Goal: Contribute content: Contribute content

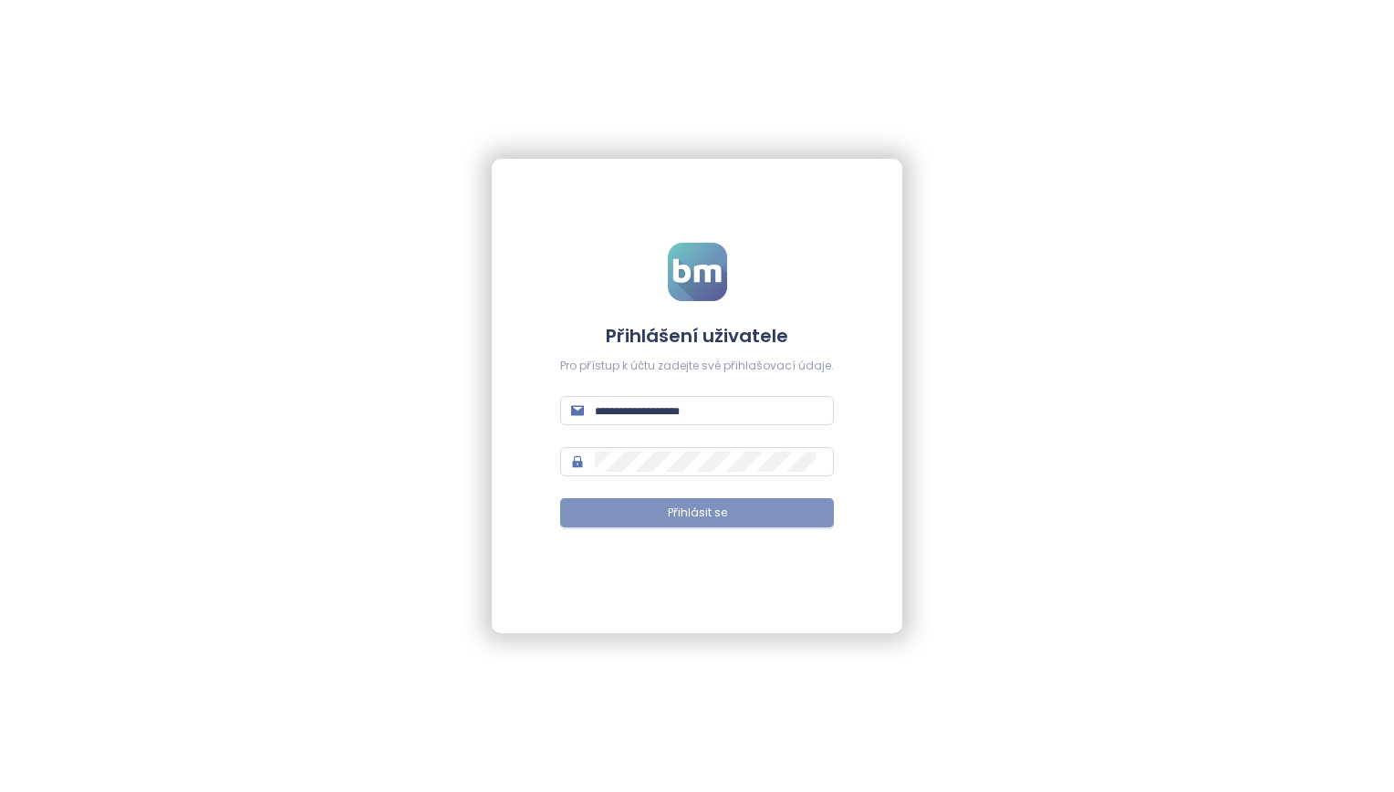
type input "**********"
click at [697, 522] on button "Přihlásit se" at bounding box center [697, 512] width 274 height 29
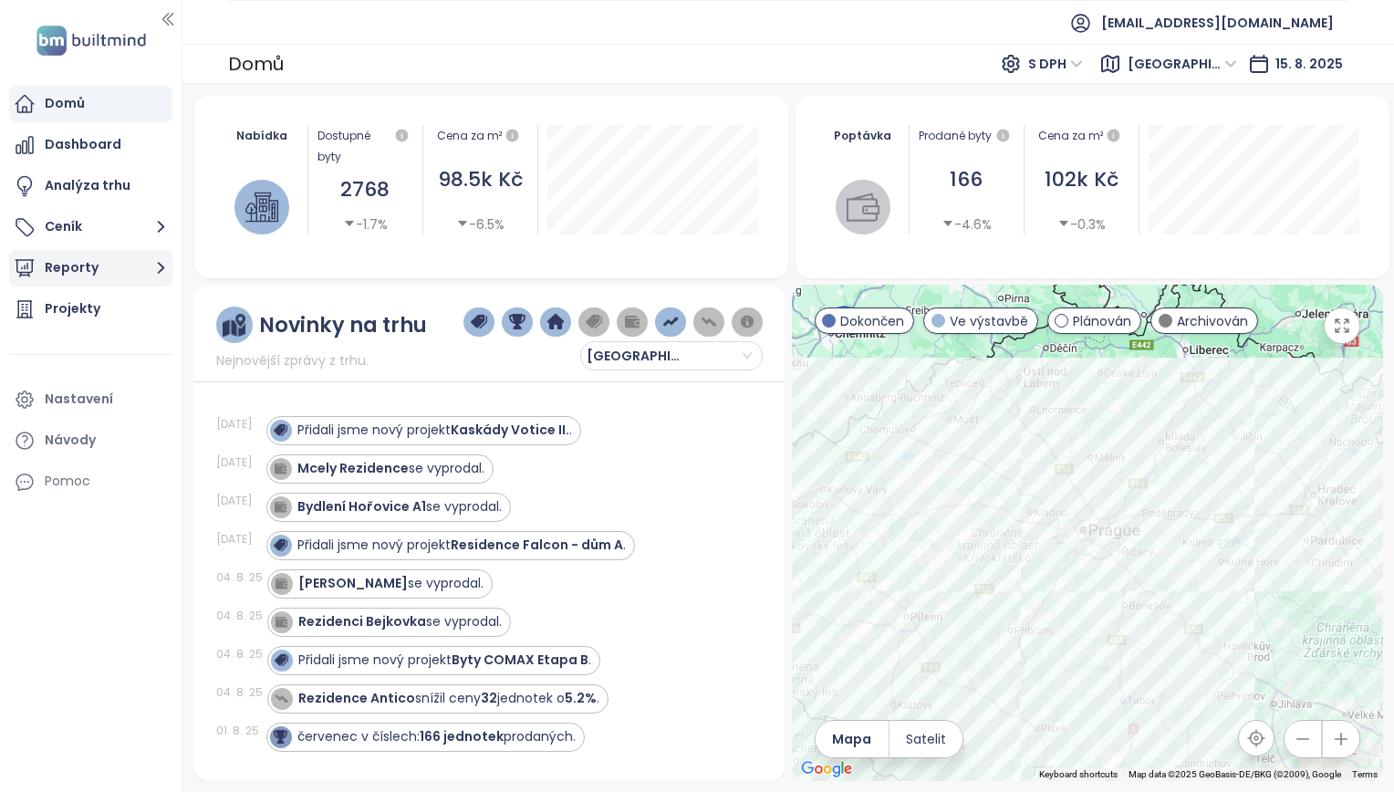
click at [97, 269] on button "Reporty" at bounding box center [90, 268] width 163 height 37
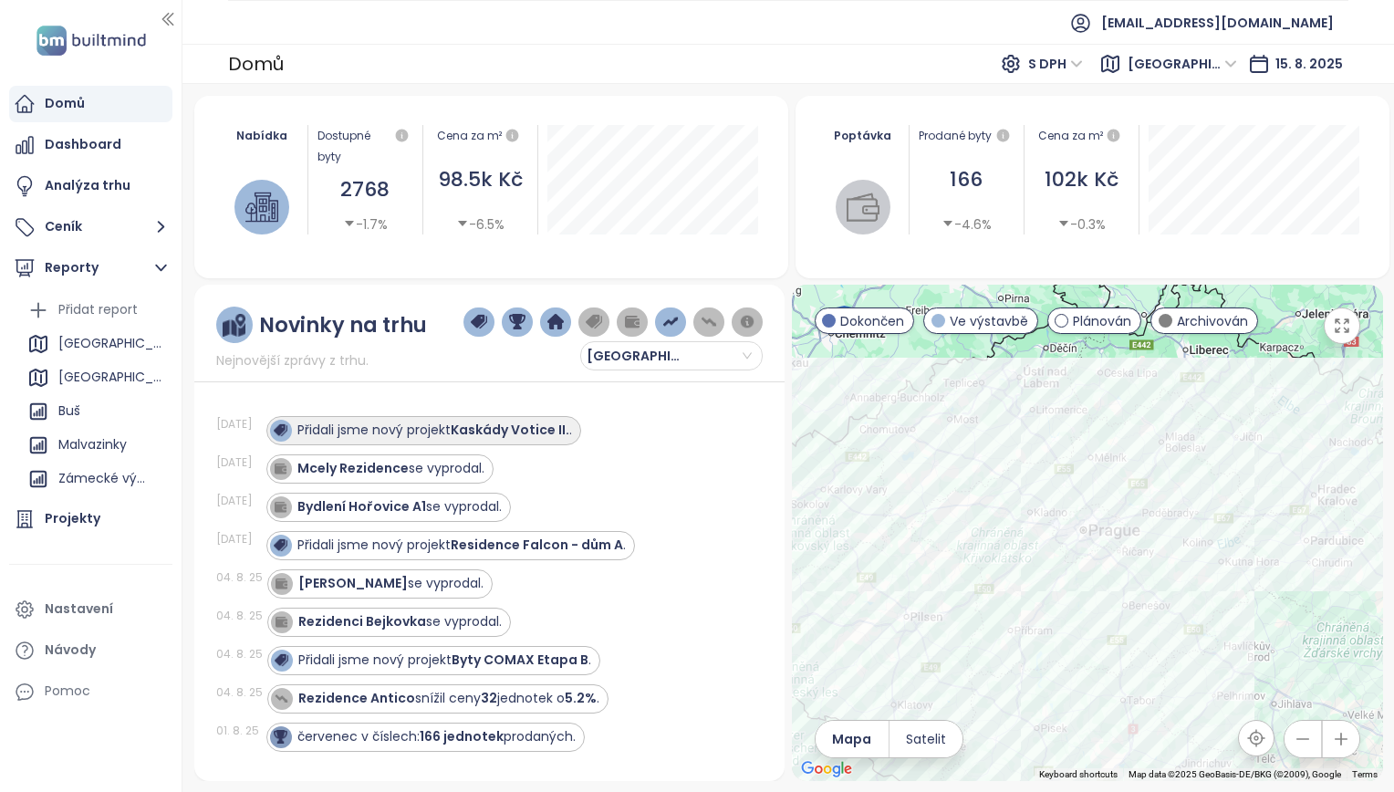
click at [512, 432] on strong "Kaskády Votice II." at bounding box center [510, 430] width 119 height 18
click at [518, 423] on strong "Kaskády Votice II." at bounding box center [510, 430] width 119 height 18
click at [363, 425] on div "Přidali jsme nový projekt Kaskády Votice II. ." at bounding box center [434, 430] width 275 height 19
click at [72, 409] on div "Buš" at bounding box center [69, 411] width 22 height 23
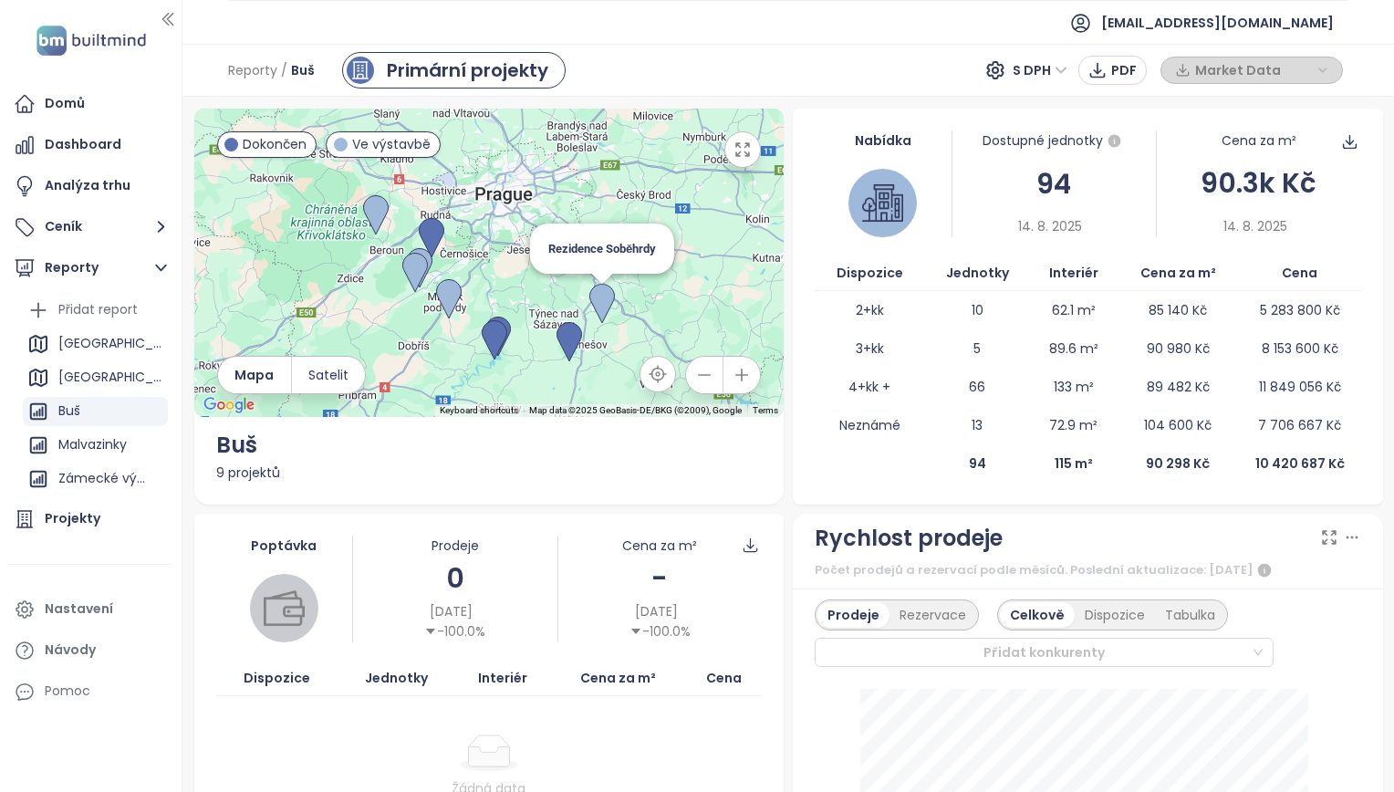
click at [597, 297] on img at bounding box center [602, 304] width 40 height 55
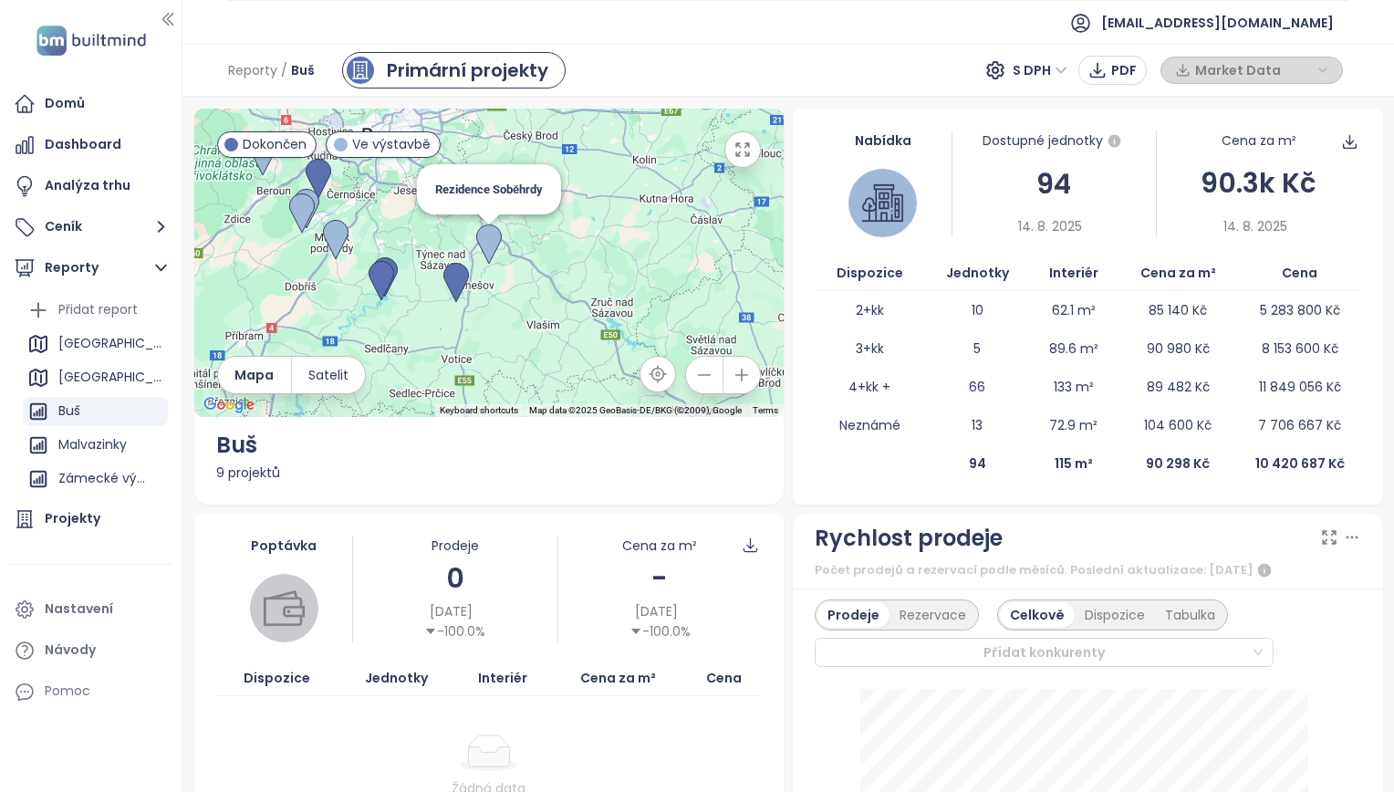
click at [487, 245] on img at bounding box center [489, 244] width 40 height 55
click at [487, 230] on img at bounding box center [489, 244] width 40 height 55
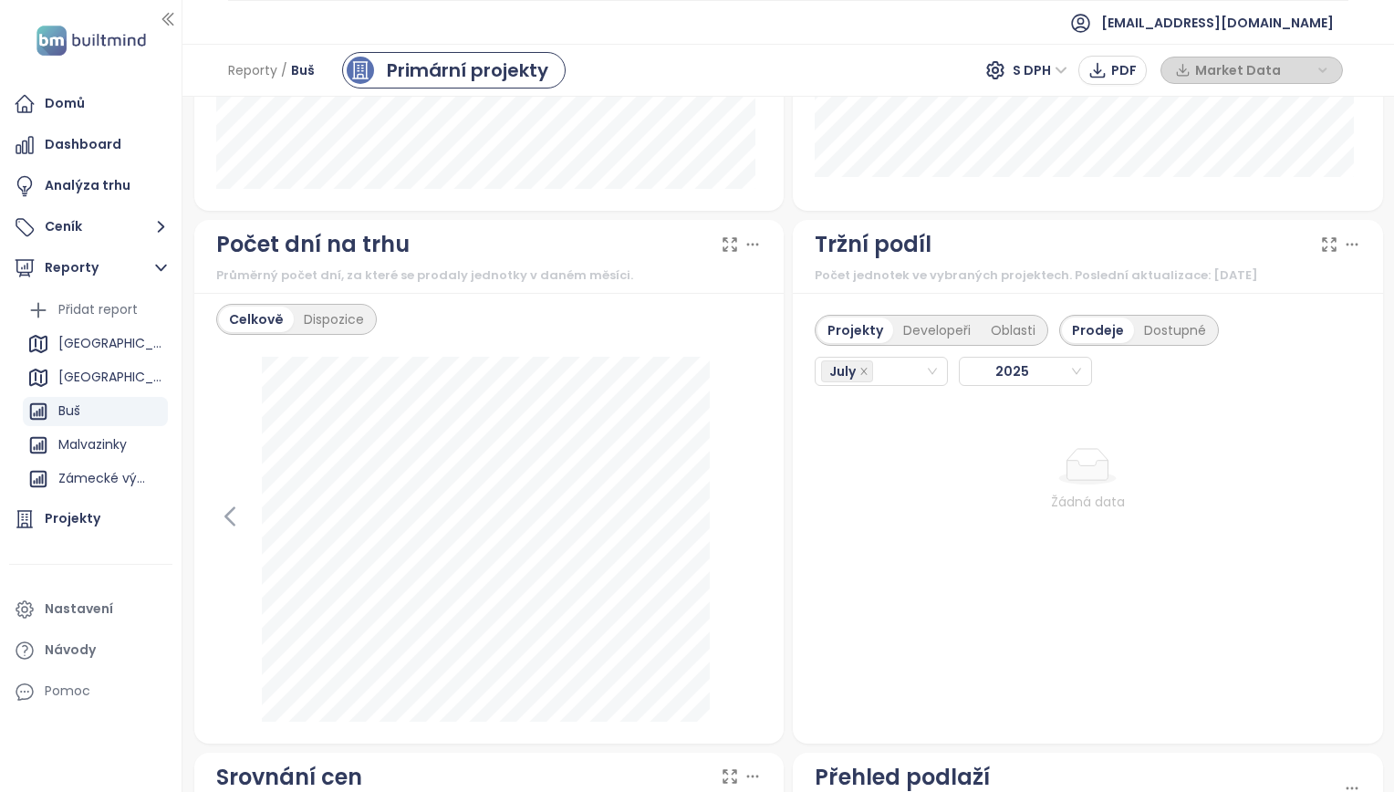
scroll to position [1969, 0]
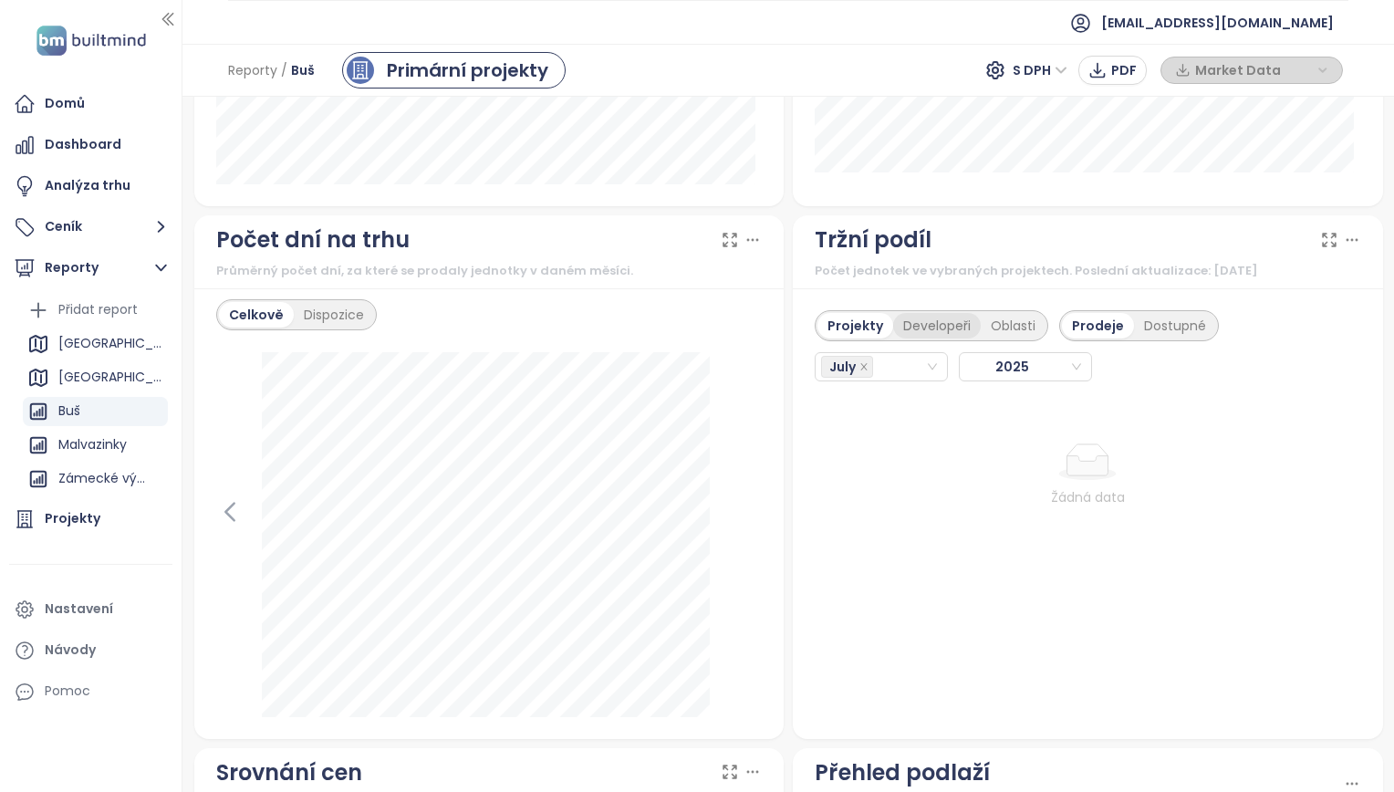
click at [944, 313] on div "Developeři" at bounding box center [937, 326] width 88 height 26
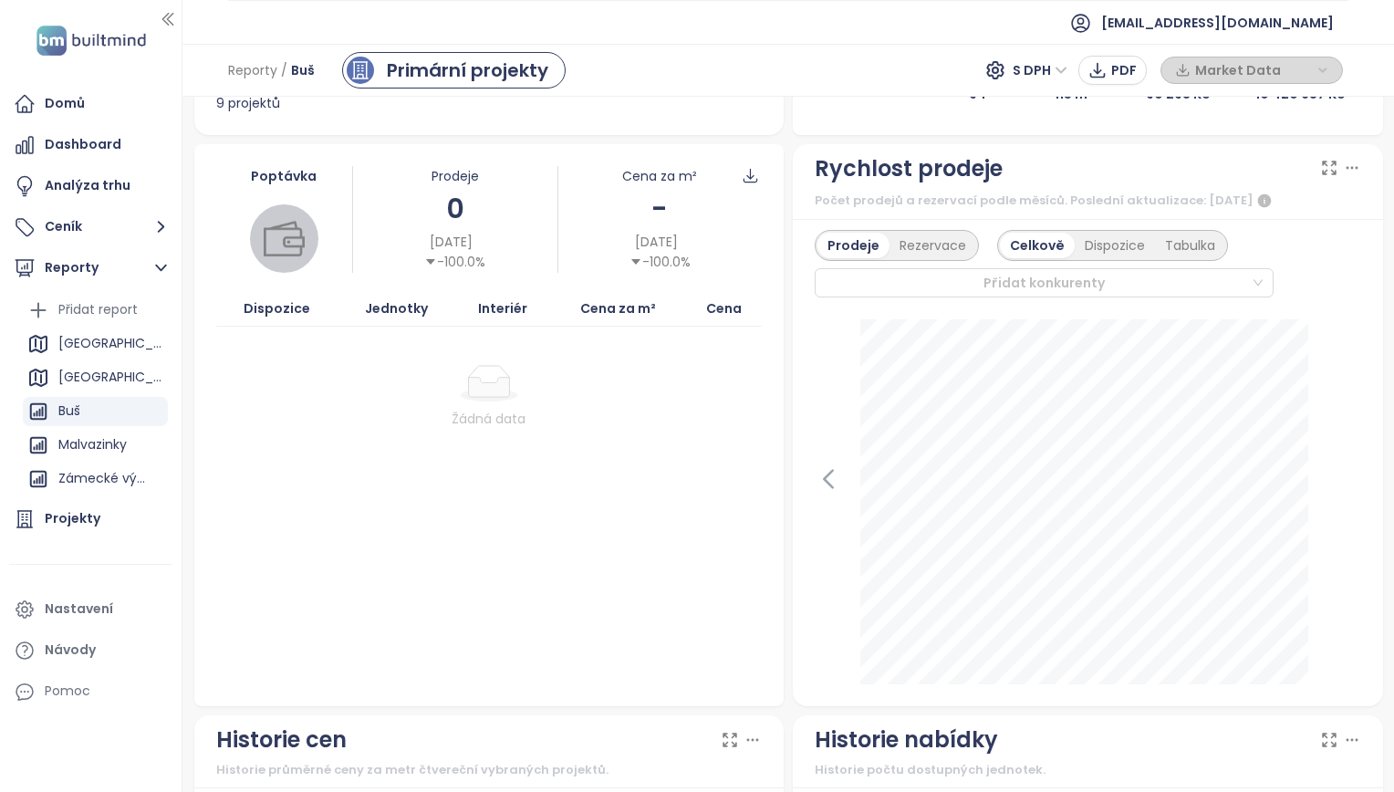
scroll to position [369, 0]
click at [1175, 248] on div "Tabulka" at bounding box center [1190, 247] width 70 height 26
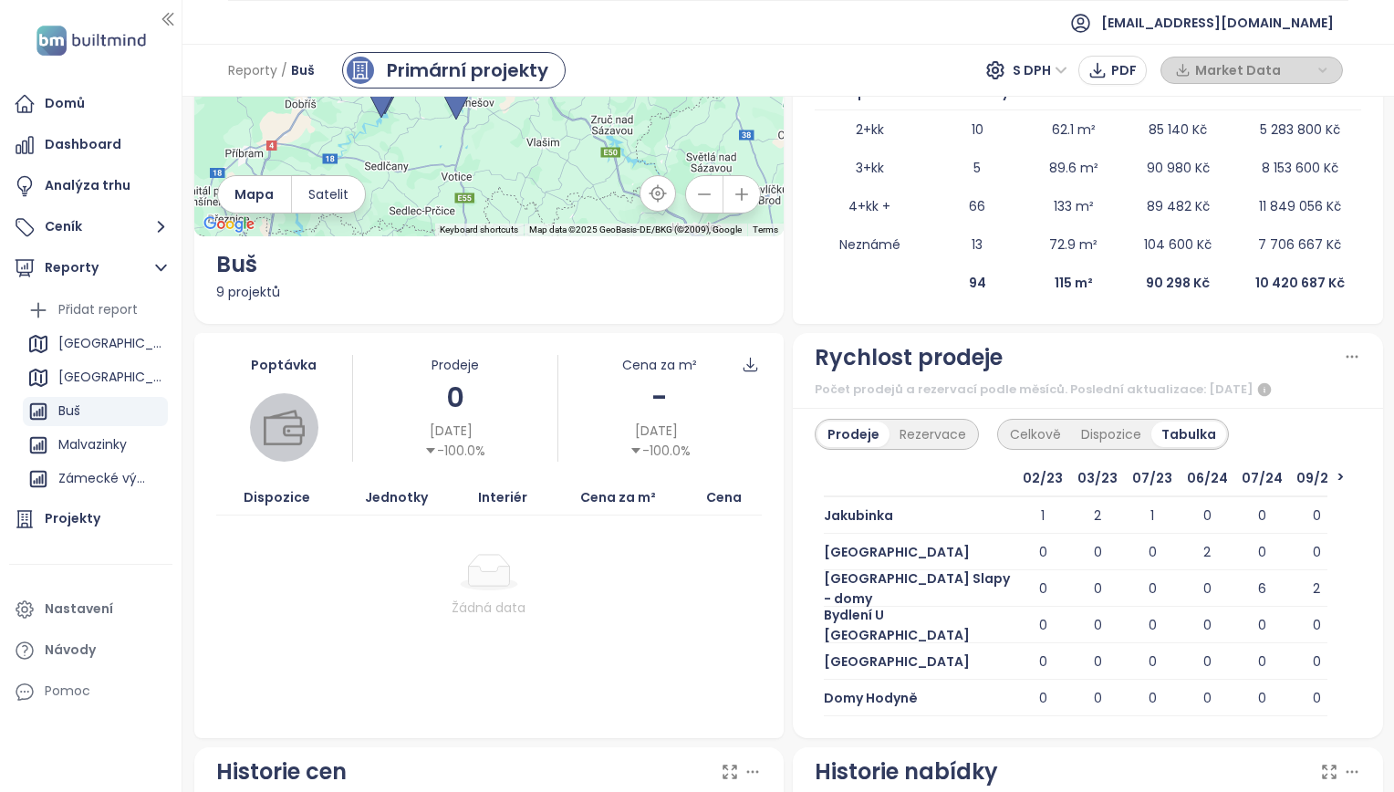
scroll to position [0, 0]
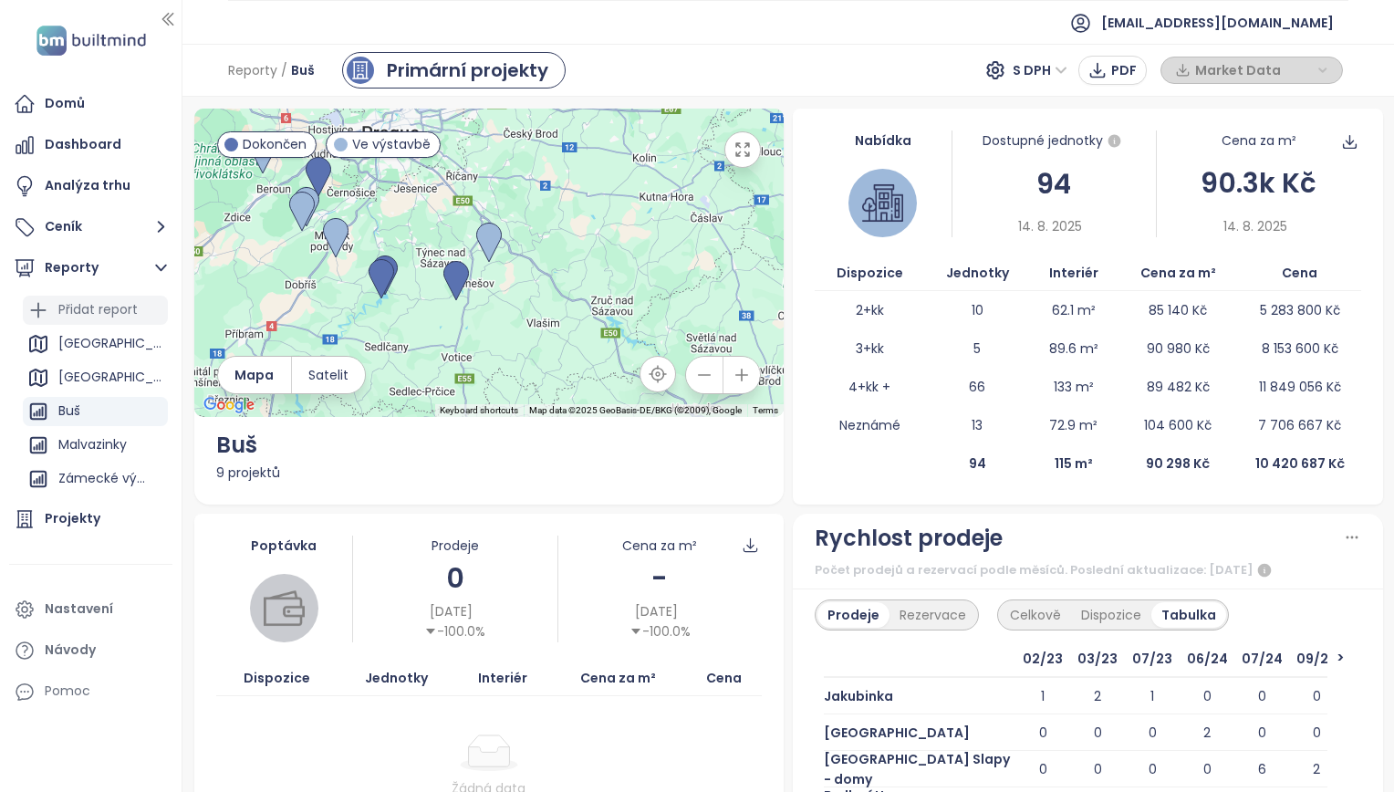
click at [95, 305] on div "Přidat report" at bounding box center [97, 309] width 79 height 23
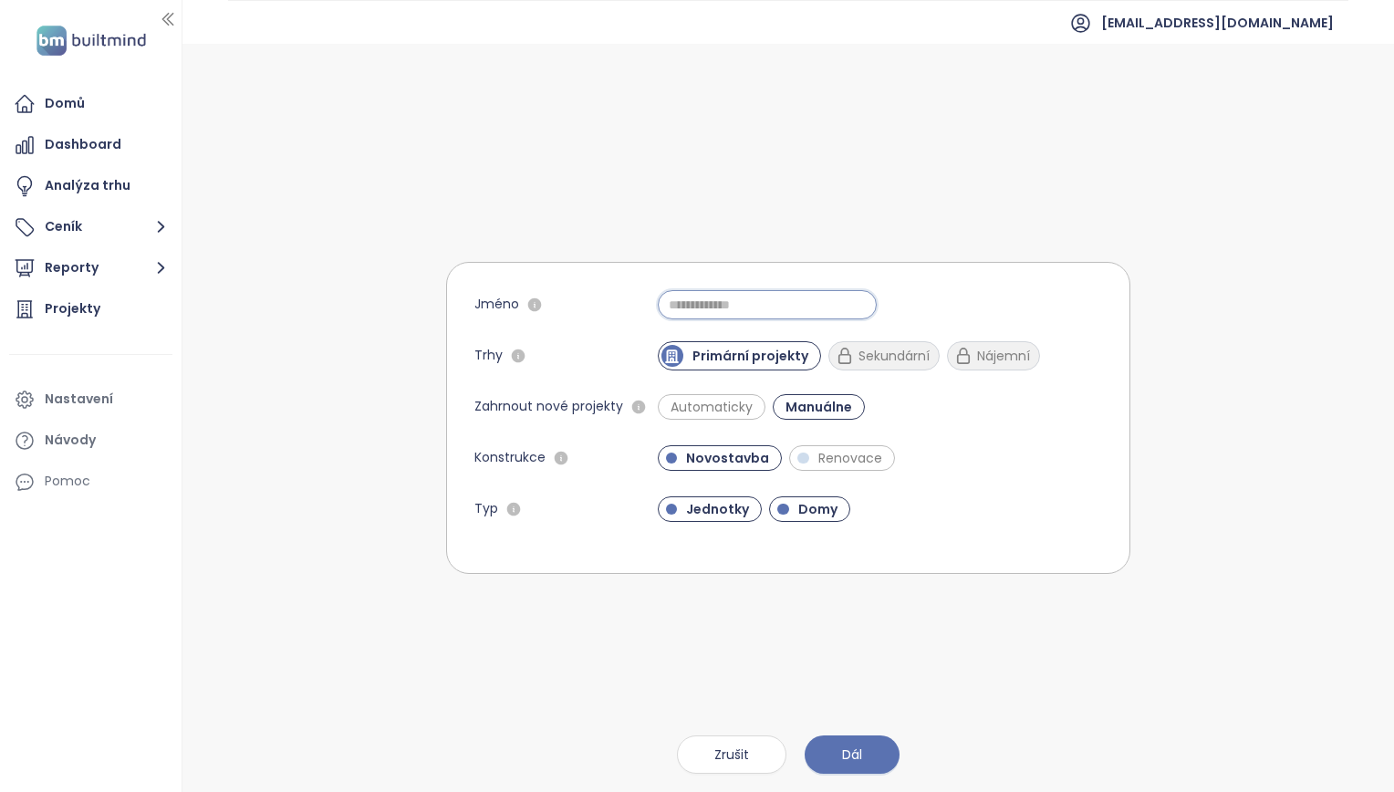
click at [730, 316] on input "Jméno" at bounding box center [767, 304] width 219 height 29
type input "*******"
click at [836, 743] on button "Dál" at bounding box center [852, 755] width 95 height 38
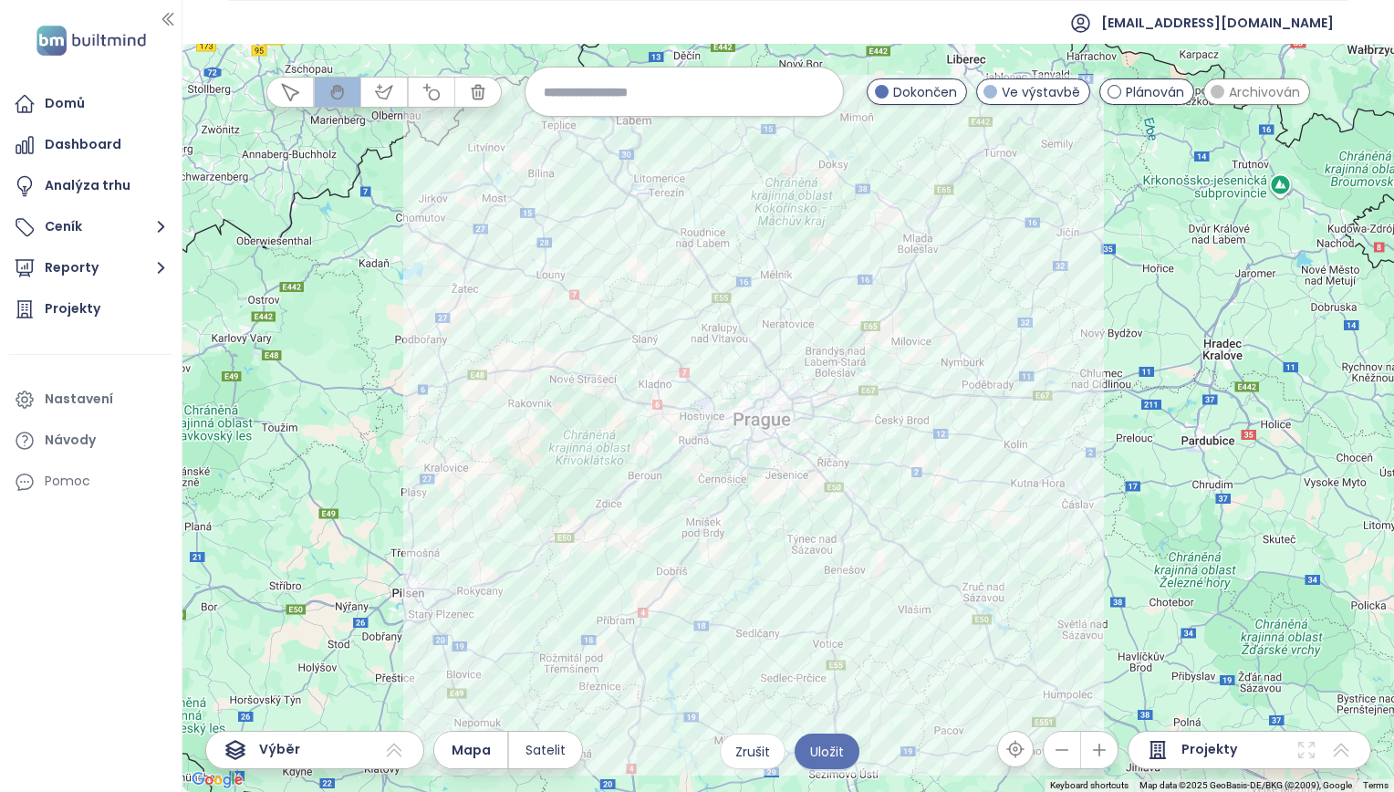
click at [1237, 91] on span "Archivován" at bounding box center [1264, 92] width 71 height 20
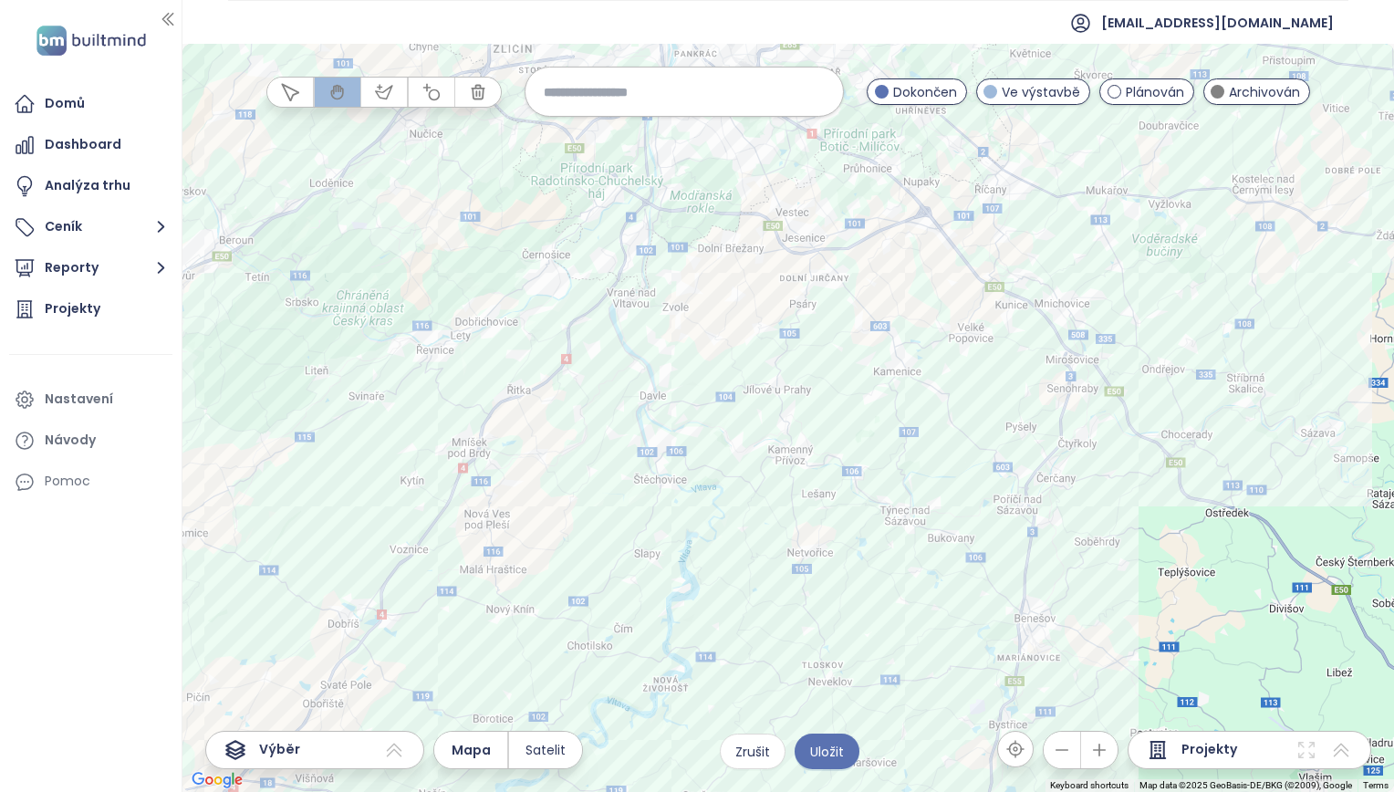
drag, startPoint x: 672, startPoint y: 325, endPoint x: 715, endPoint y: 363, distance: 57.5
click at [715, 363] on div at bounding box center [789, 418] width 1212 height 748
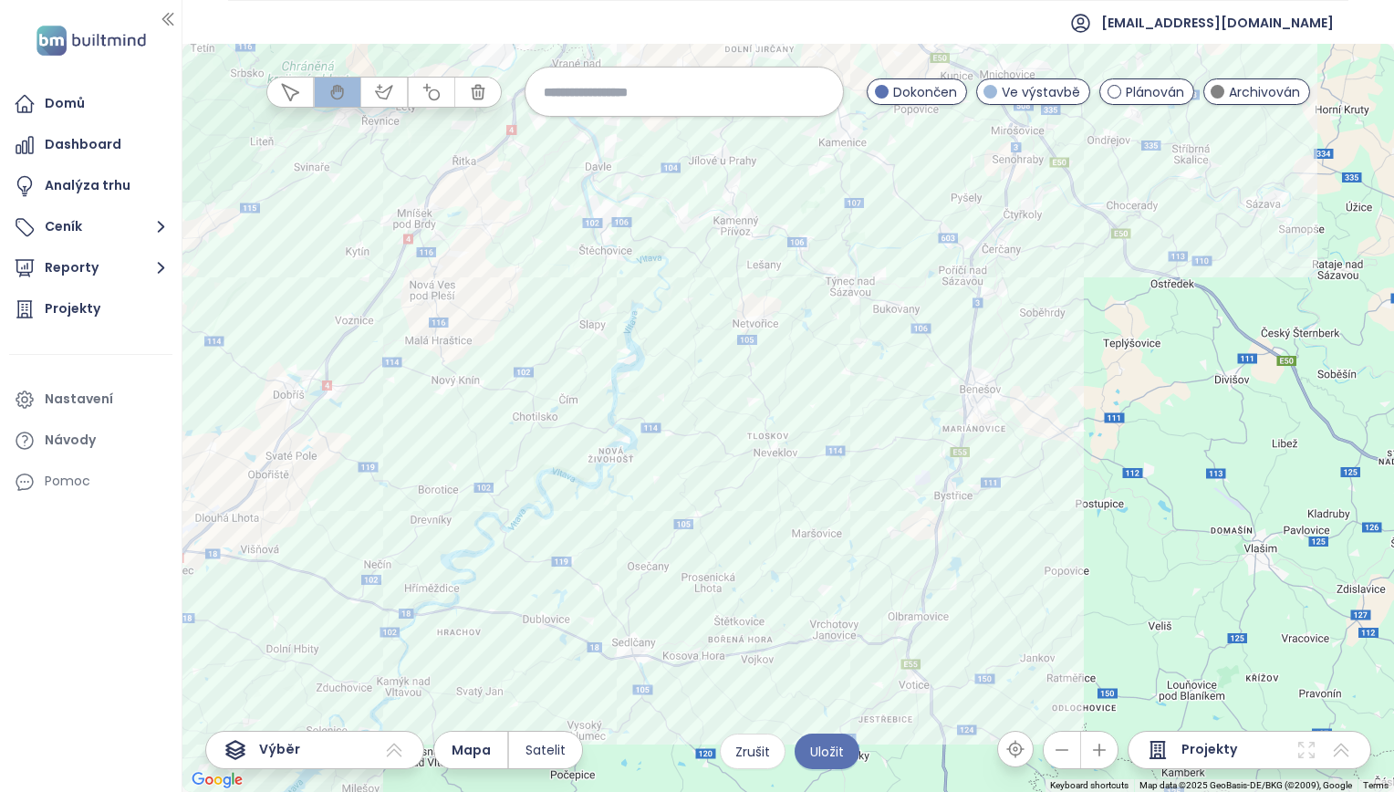
drag, startPoint x: 993, startPoint y: 624, endPoint x: 937, endPoint y: 391, distance: 240.2
click at [937, 391] on div at bounding box center [789, 418] width 1212 height 748
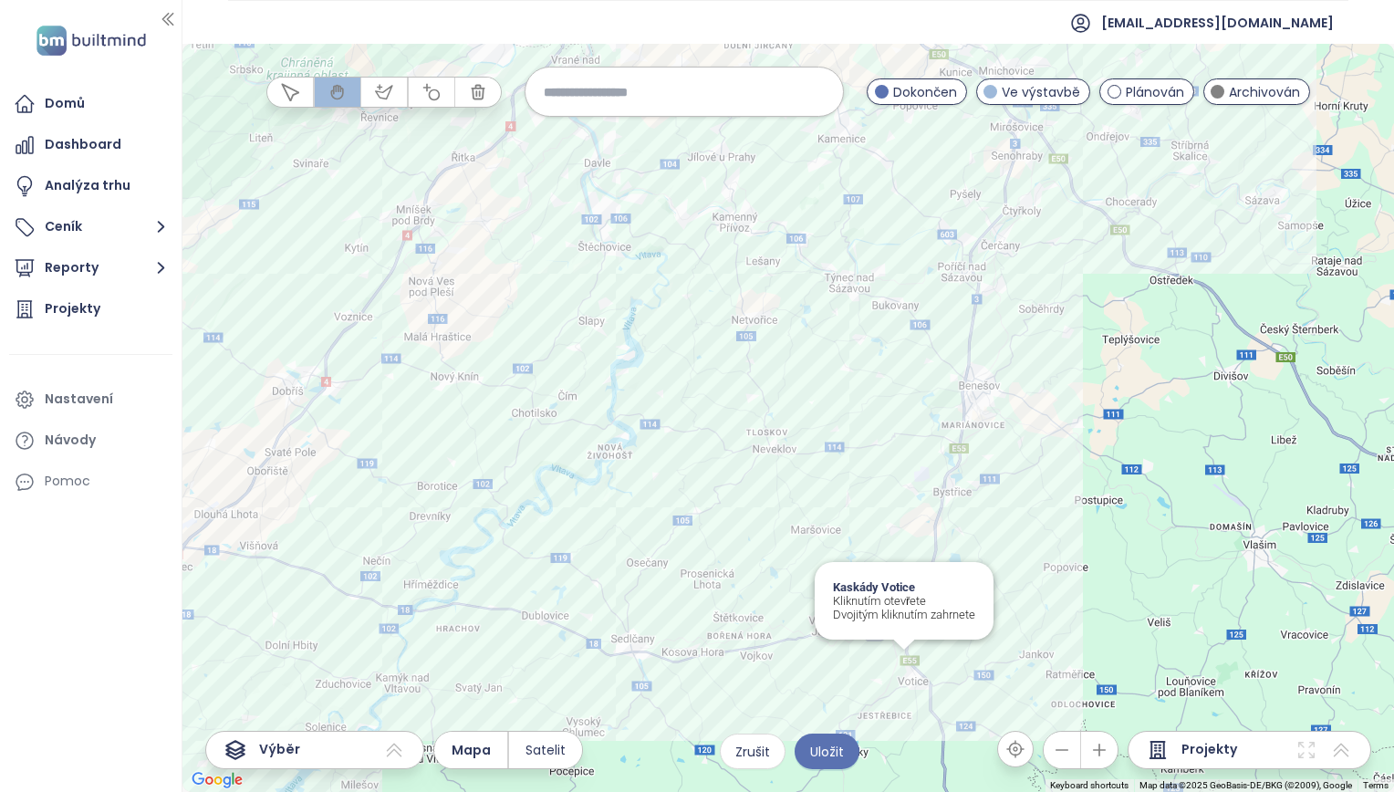
click at [904, 669] on div "Kaskády Votice Kliknutím otevřete Dvojitým kliknutím zahrnete" at bounding box center [789, 418] width 1212 height 748
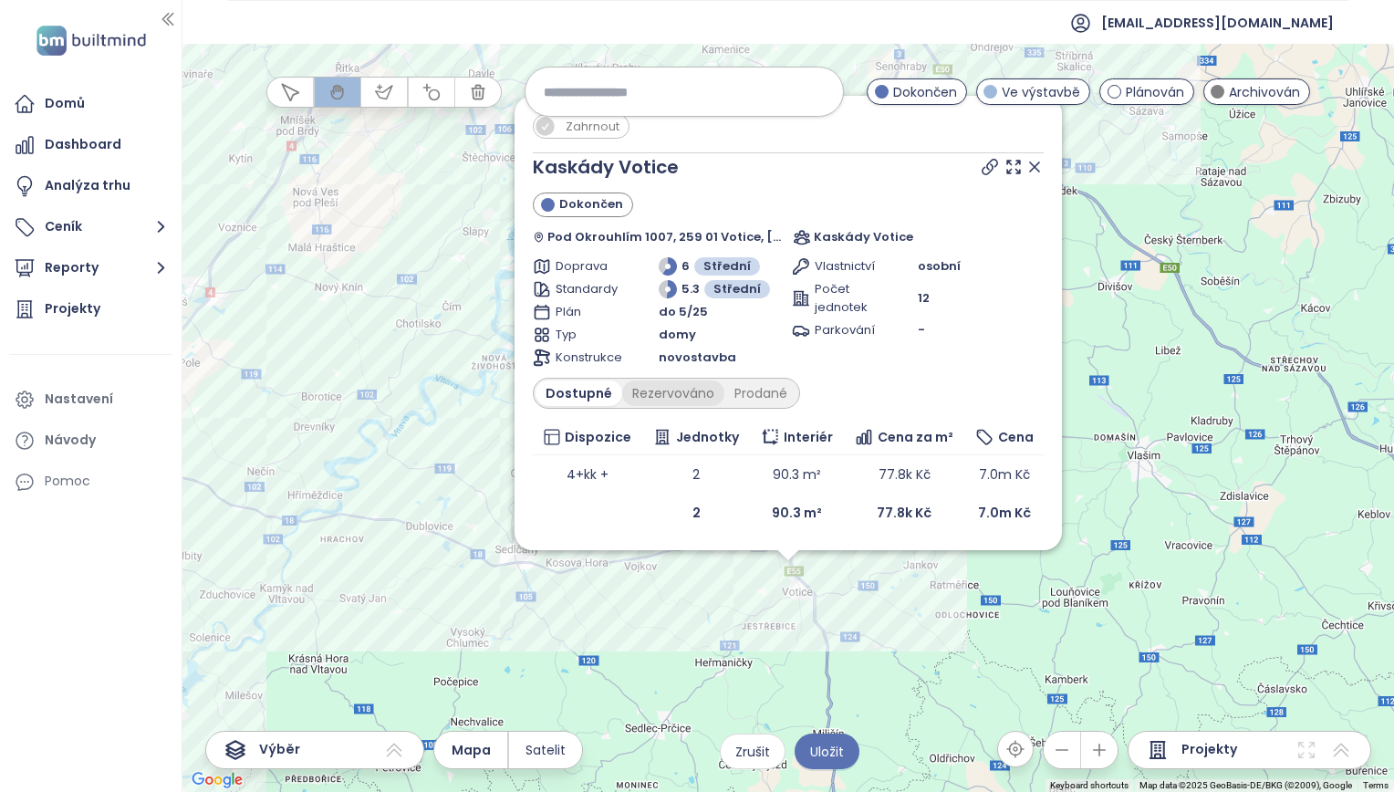
click at [669, 385] on div "Rezervováno" at bounding box center [673, 394] width 102 height 26
click at [765, 391] on div "Prodané" at bounding box center [761, 394] width 73 height 26
click at [991, 168] on icon at bounding box center [990, 167] width 18 height 18
click at [1033, 162] on icon at bounding box center [1035, 167] width 18 height 18
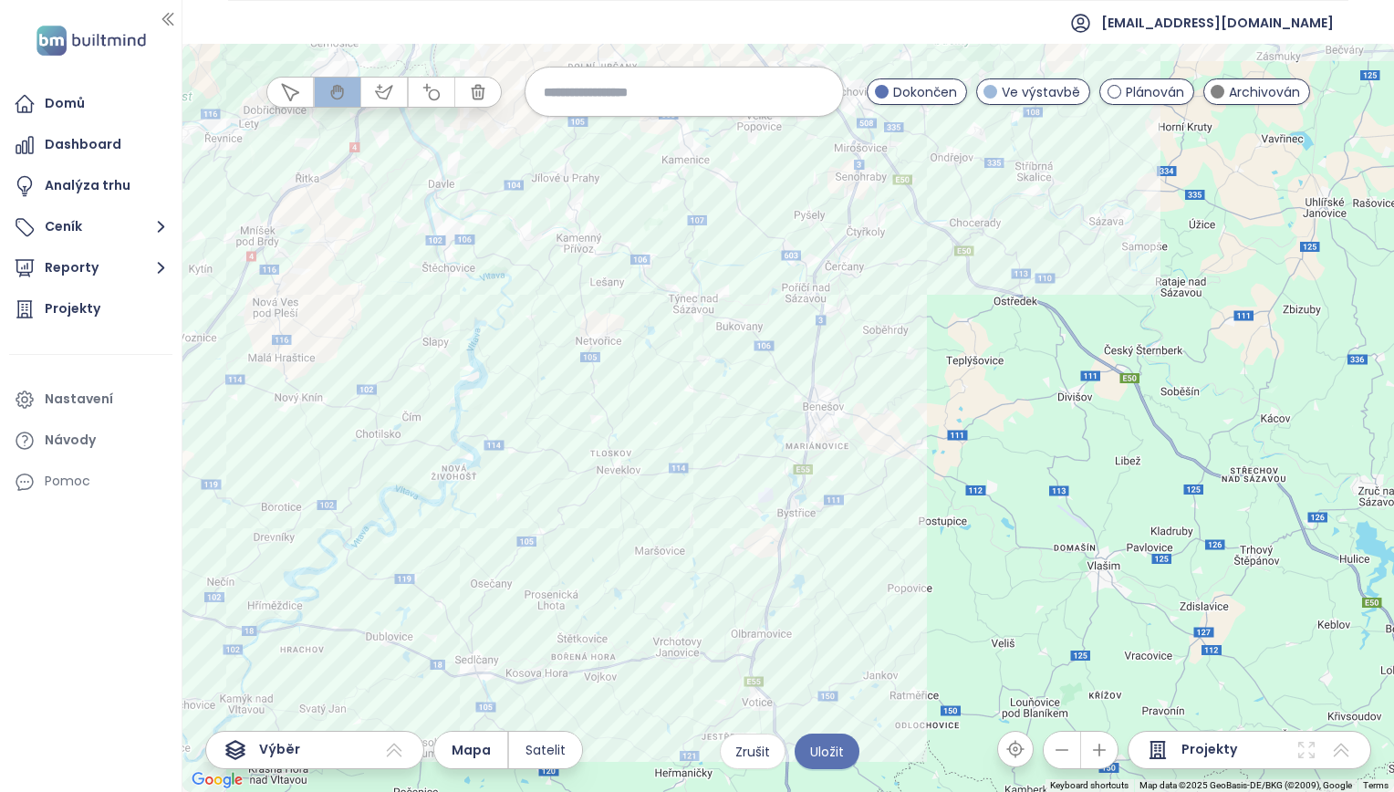
drag, startPoint x: 923, startPoint y: 307, endPoint x: 880, endPoint y: 423, distance: 124.4
click at [880, 423] on div at bounding box center [789, 418] width 1212 height 748
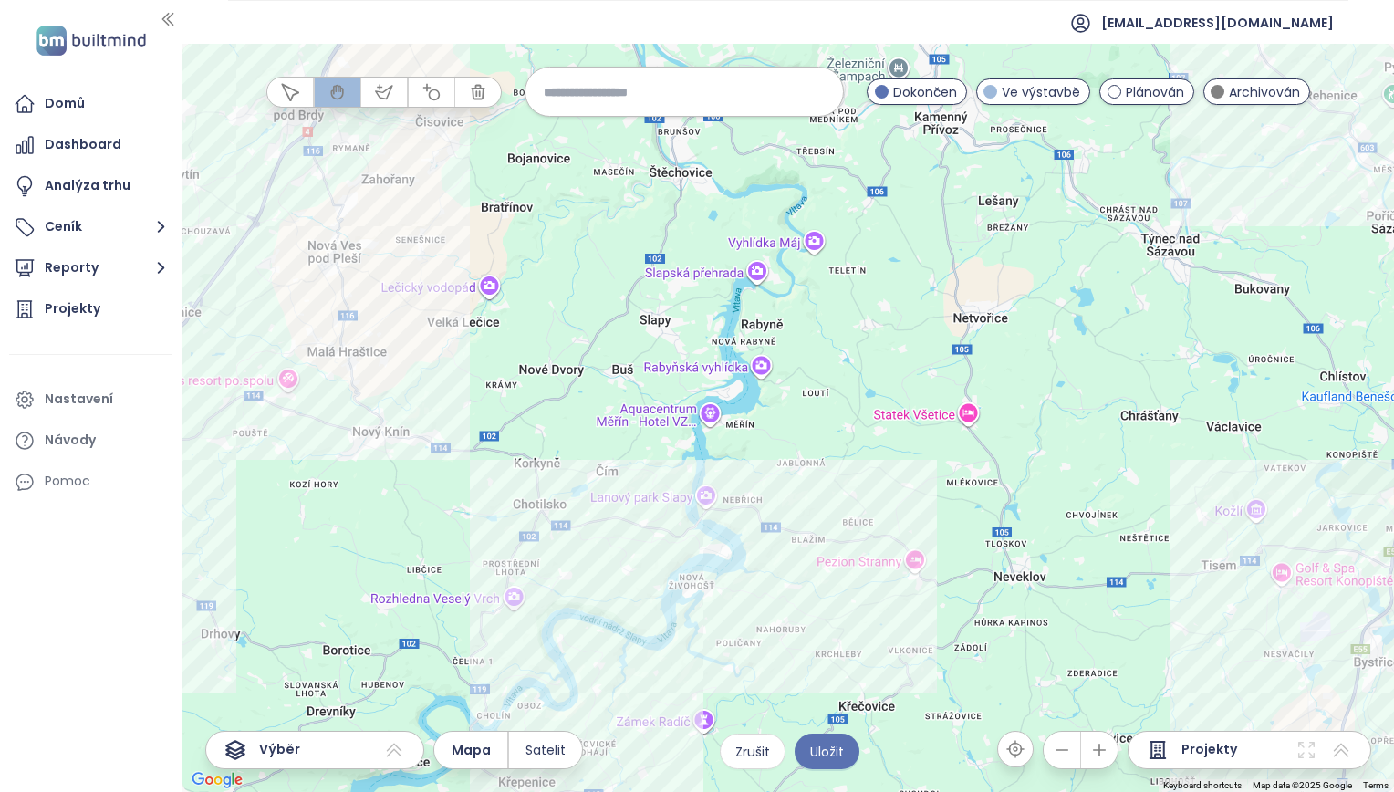
drag, startPoint x: 518, startPoint y: 420, endPoint x: 621, endPoint y: 323, distance: 140.7
click at [621, 323] on div at bounding box center [789, 418] width 1212 height 748
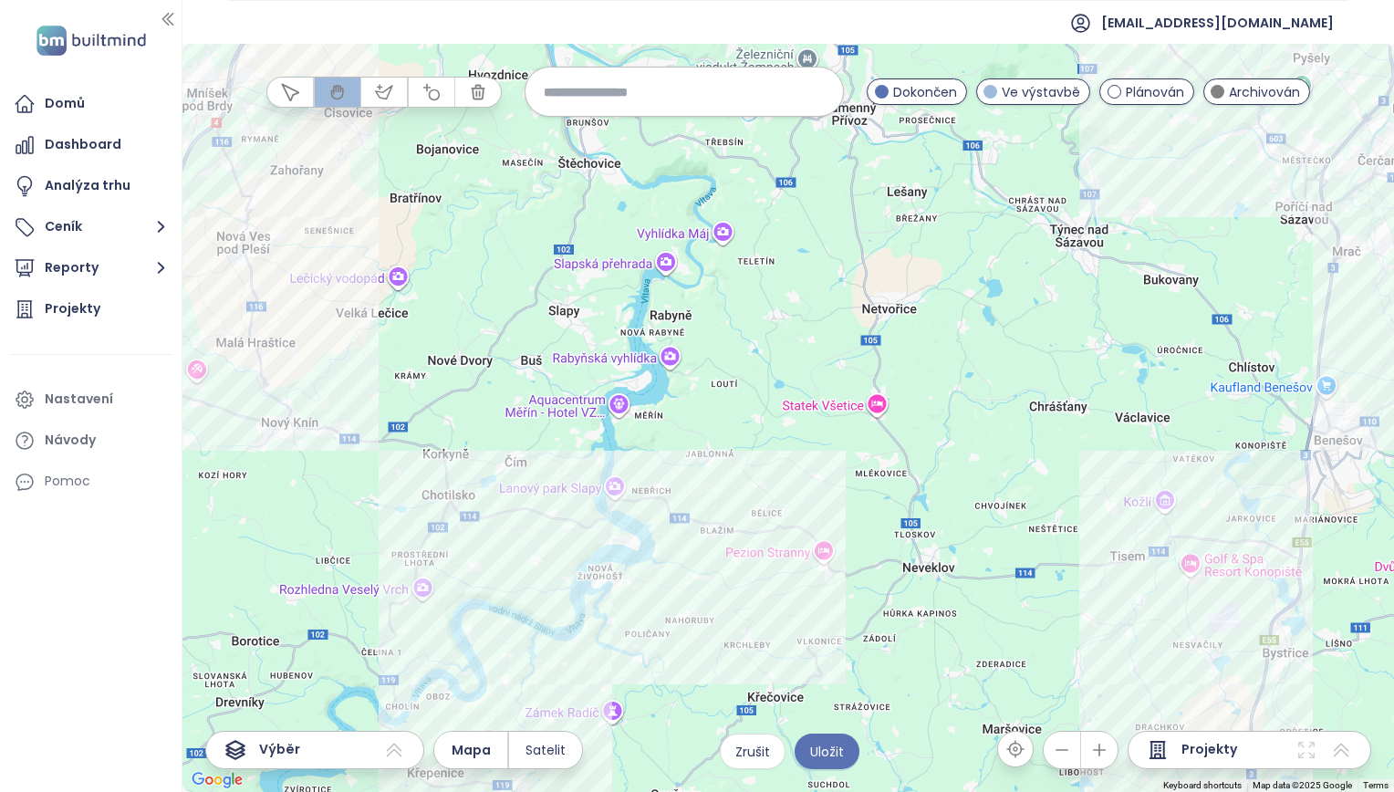
drag, startPoint x: 913, startPoint y: 434, endPoint x: 814, endPoint y: 433, distance: 99.5
click at [814, 433] on div at bounding box center [789, 418] width 1212 height 748
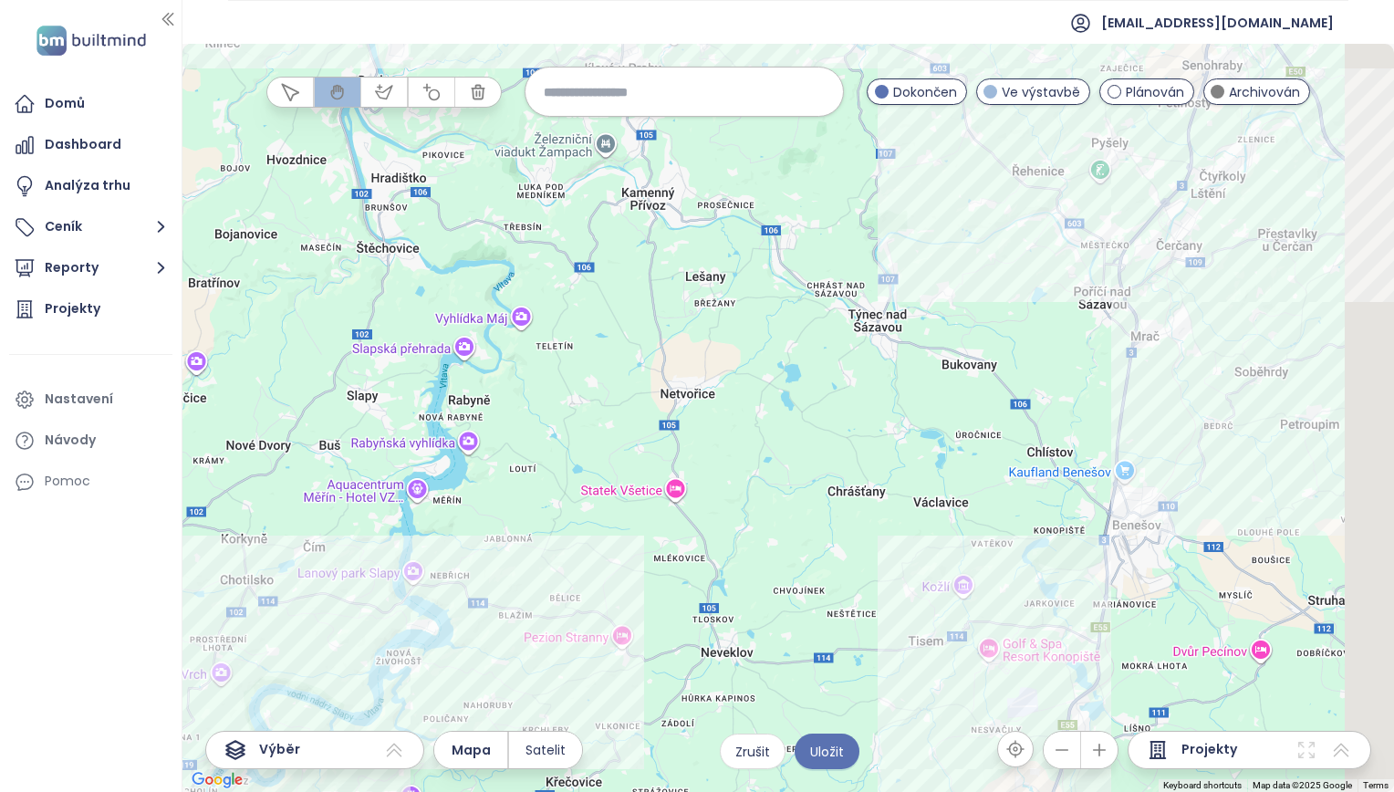
drag, startPoint x: 967, startPoint y: 342, endPoint x: 706, endPoint y: 459, distance: 285.9
click at [706, 459] on div at bounding box center [789, 418] width 1212 height 748
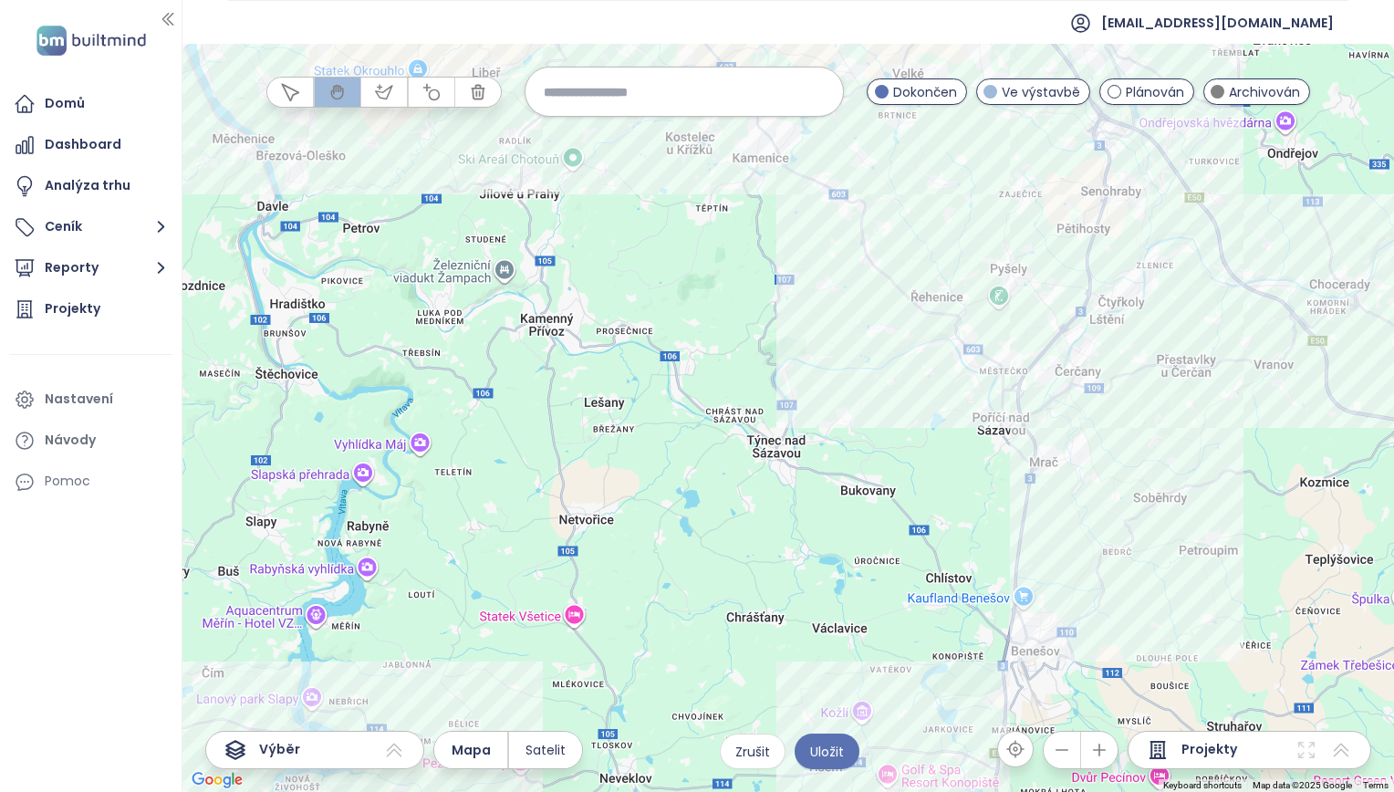
drag, startPoint x: 909, startPoint y: 257, endPoint x: 861, endPoint y: 381, distance: 133.2
click at [861, 381] on div at bounding box center [789, 418] width 1212 height 748
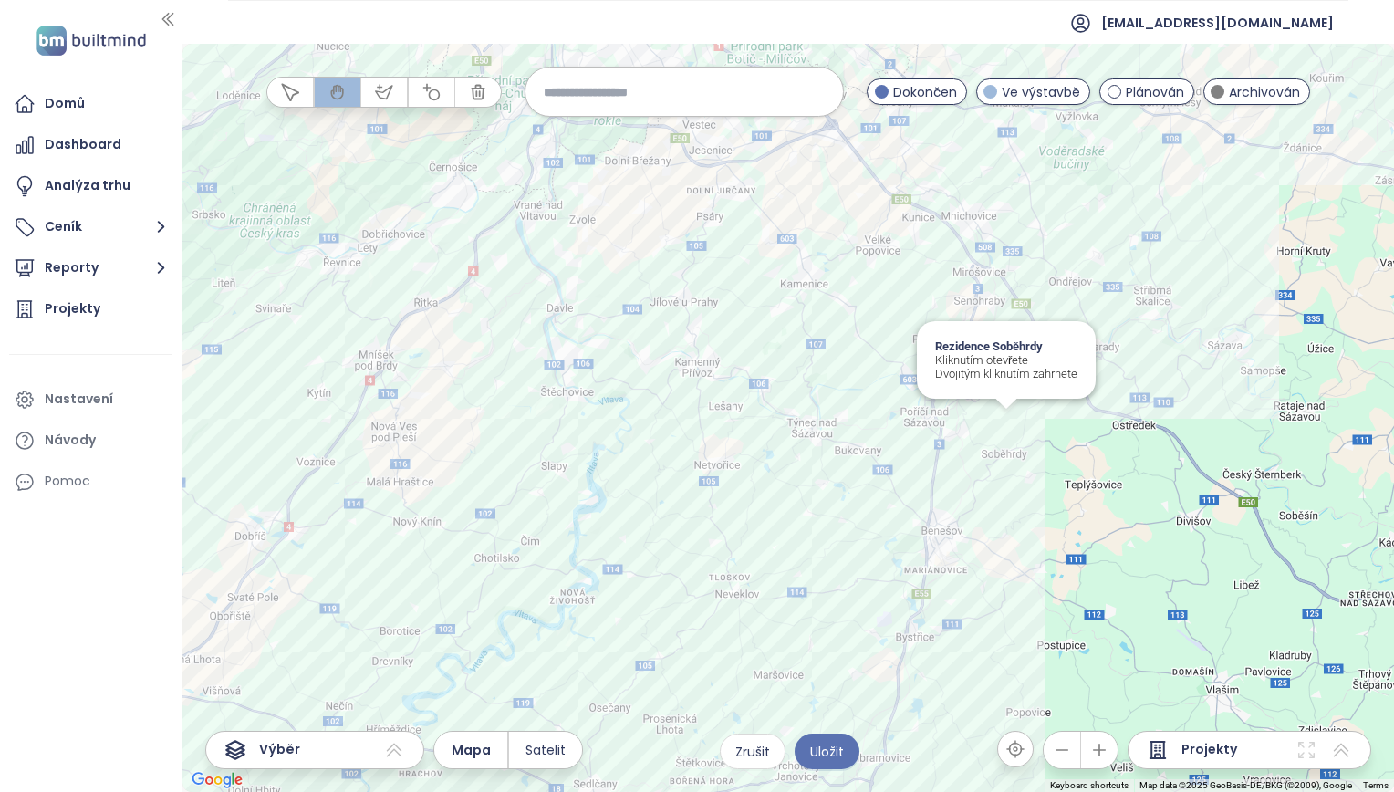
click at [1007, 423] on div "Rezidence Soběhrdy Kliknutím otevřete Dvojitým kliknutím zahrnete" at bounding box center [789, 418] width 1212 height 748
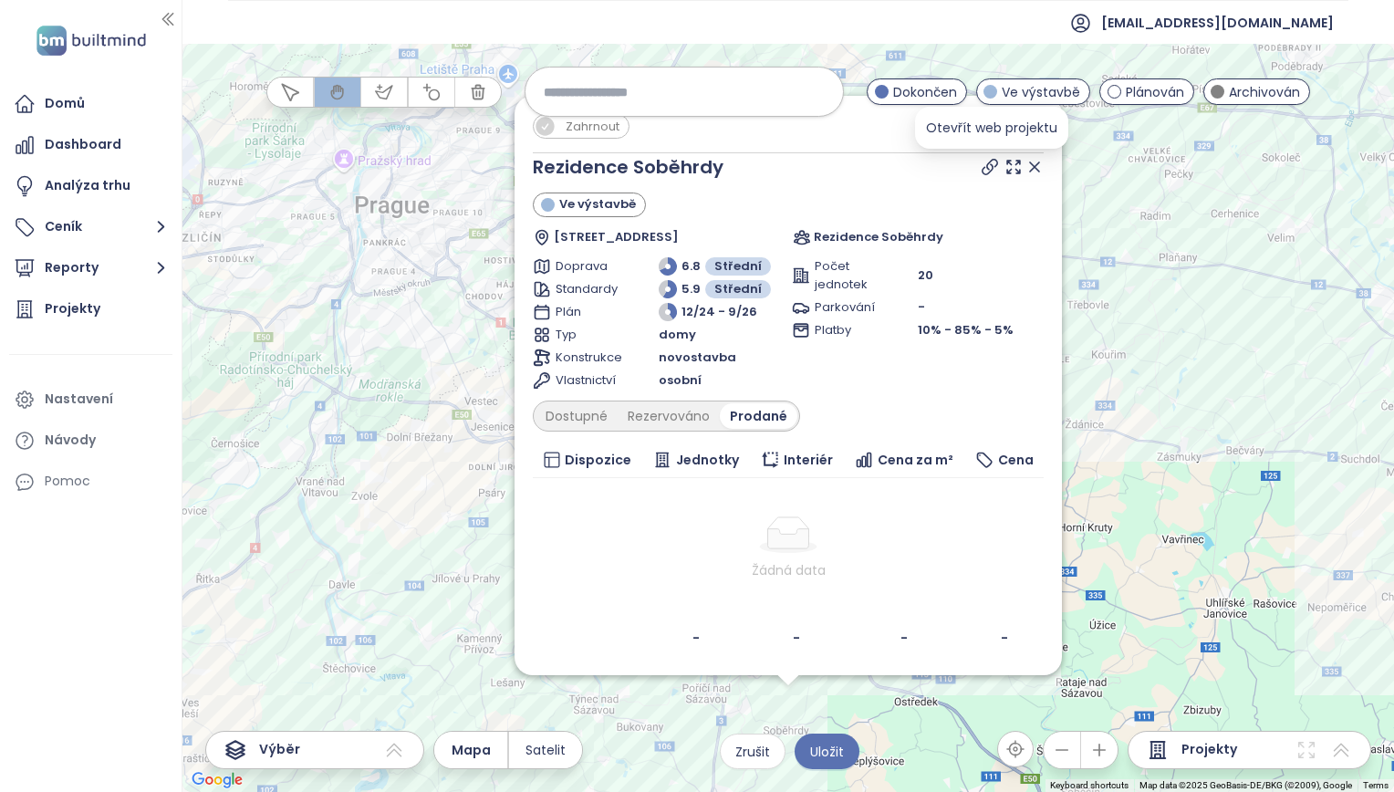
click at [989, 169] on icon at bounding box center [990, 167] width 18 height 18
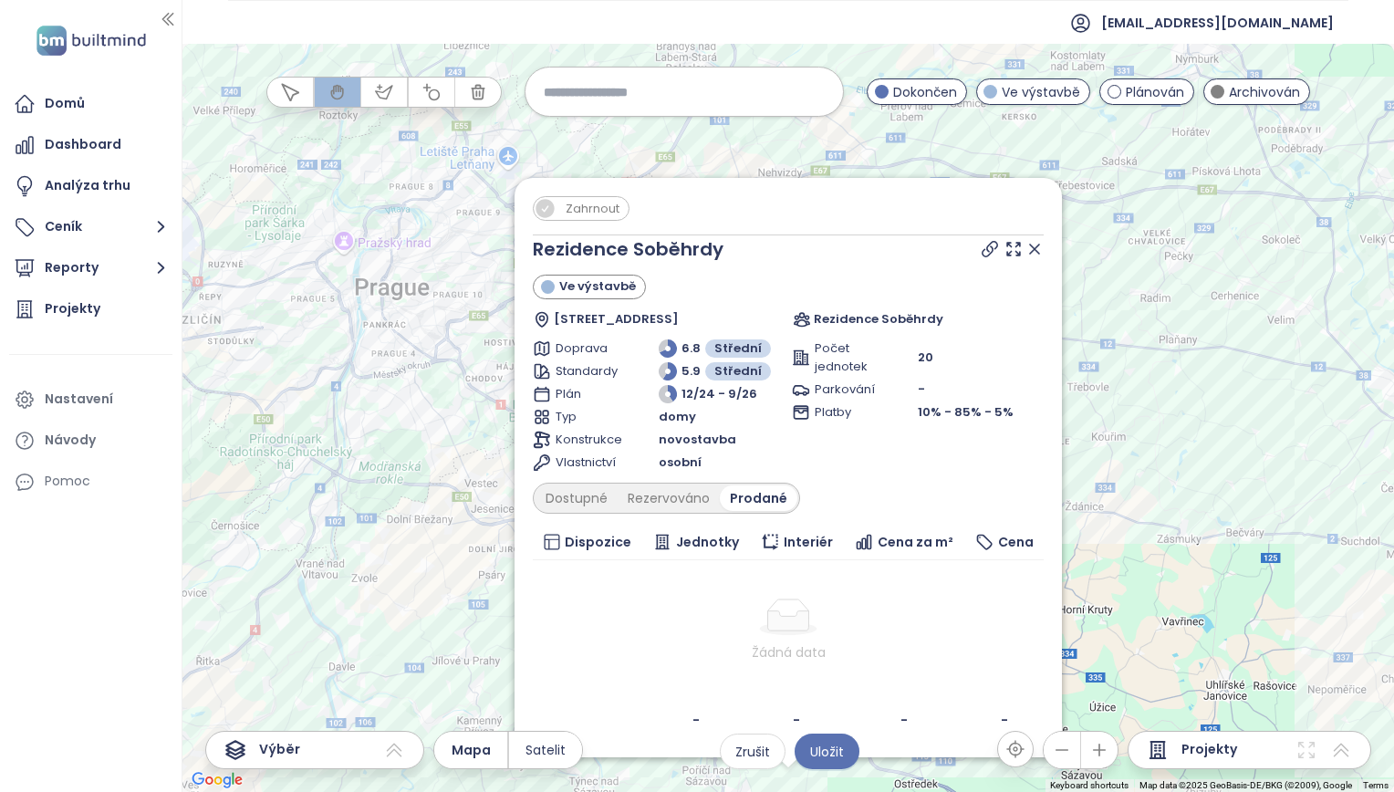
click at [1032, 246] on icon at bounding box center [1035, 249] width 18 height 18
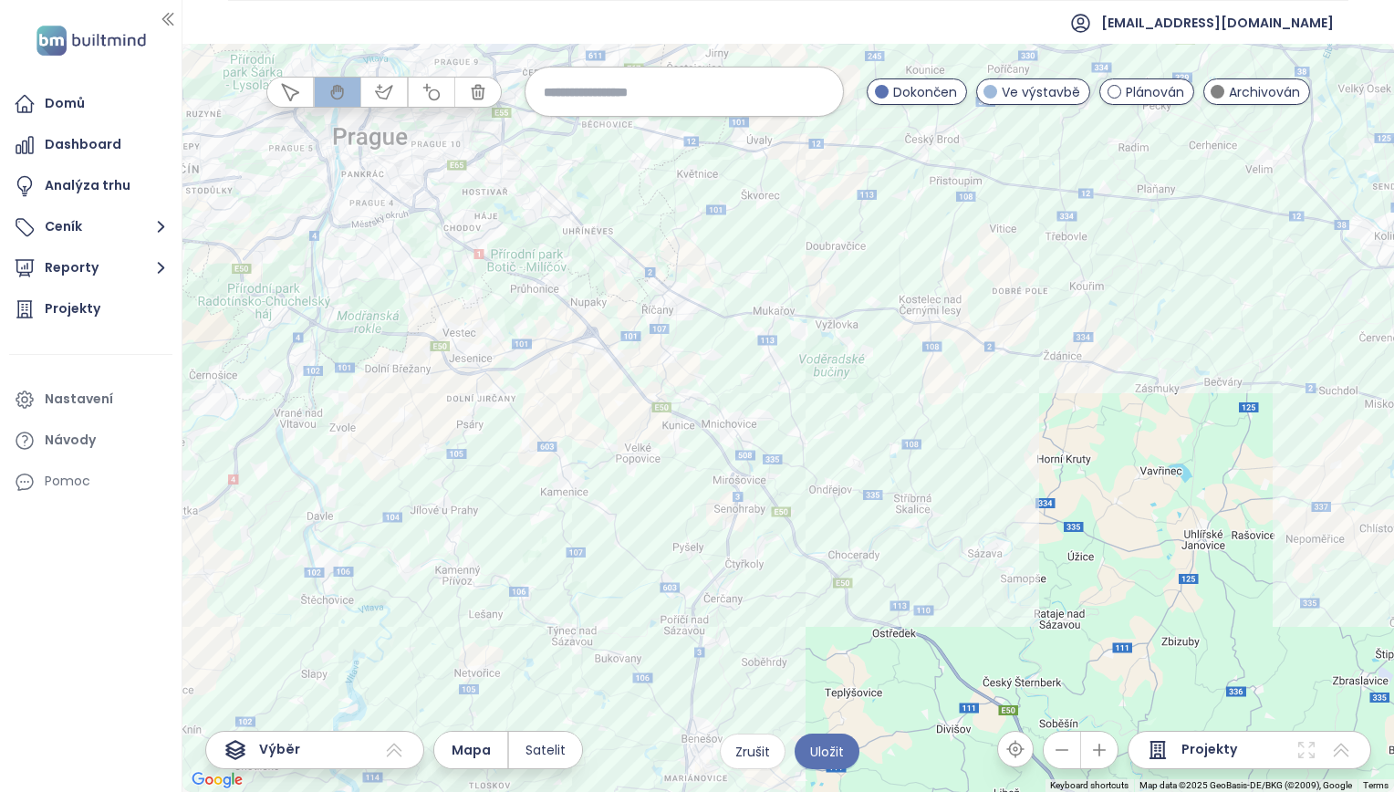
drag, startPoint x: 904, startPoint y: 572, endPoint x: 874, endPoint y: 392, distance: 182.3
click at [874, 392] on div at bounding box center [789, 418] width 1212 height 748
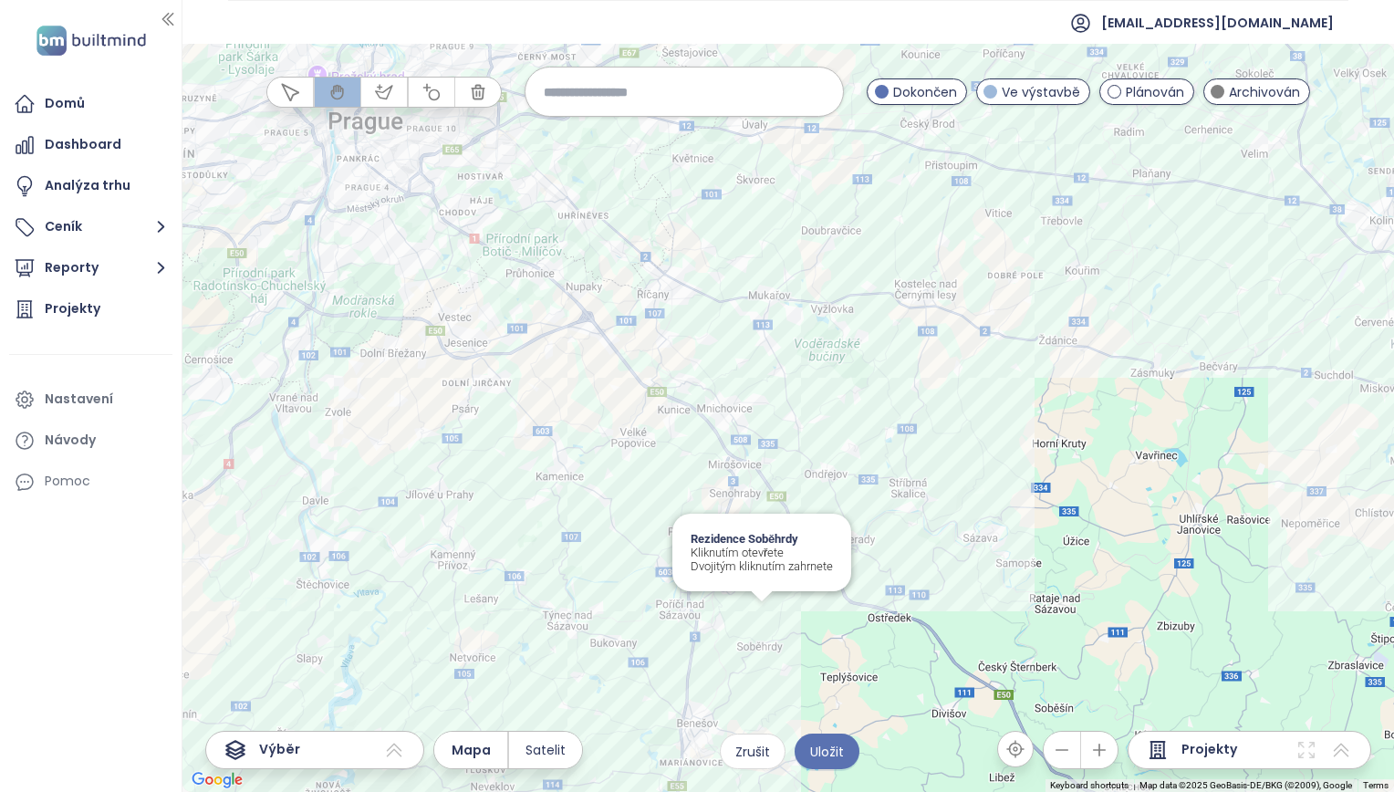
click at [765, 617] on div "Rezidence Soběhrdy Kliknutím otevřete Dvojitým kliknutím zahrnete" at bounding box center [789, 418] width 1212 height 748
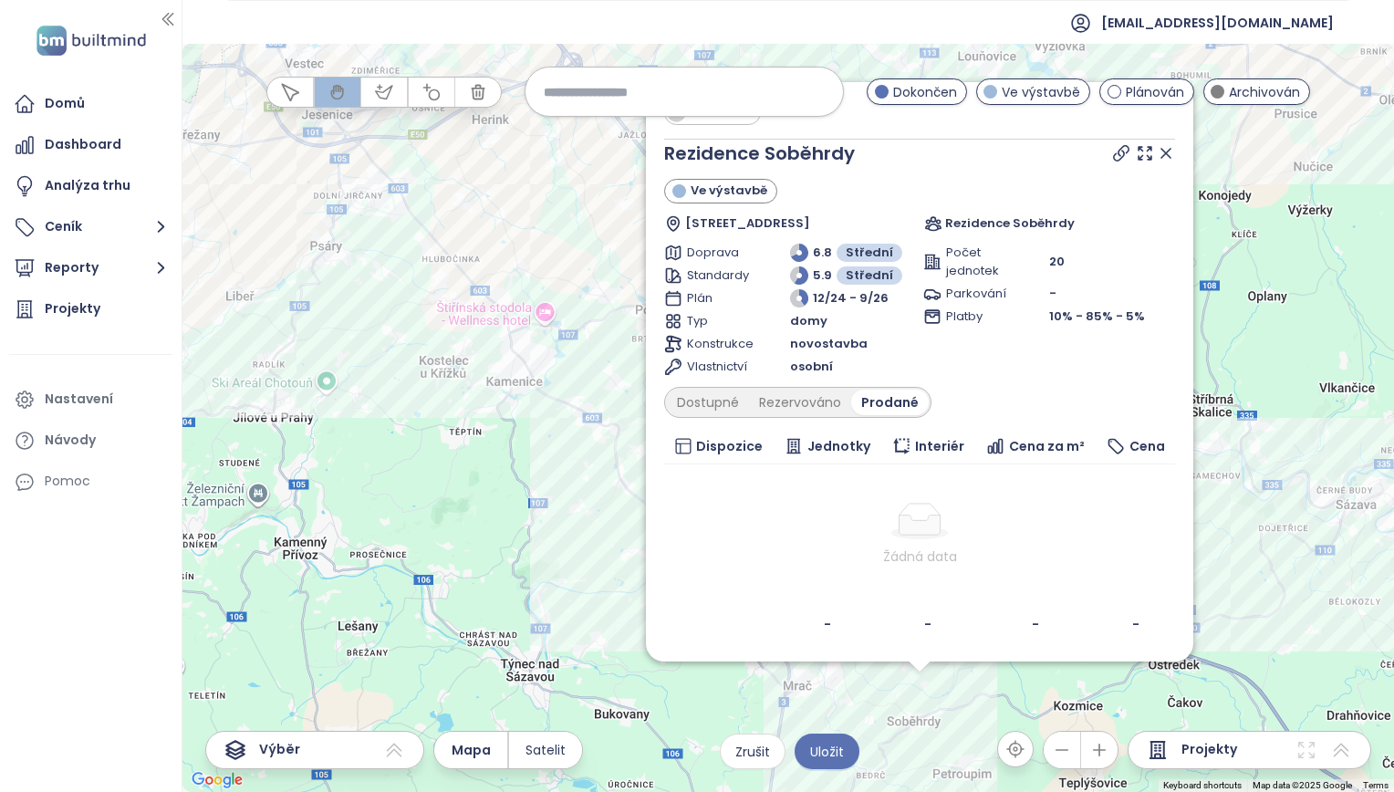
drag, startPoint x: 697, startPoint y: 296, endPoint x: 503, endPoint y: 536, distance: 308.8
click at [503, 536] on div "Zahrnout Rezidence Soběhrdy Ve výstavbě Soběhrdy 108, 256 01 Soběhrdy, Czechia …" at bounding box center [789, 418] width 1212 height 748
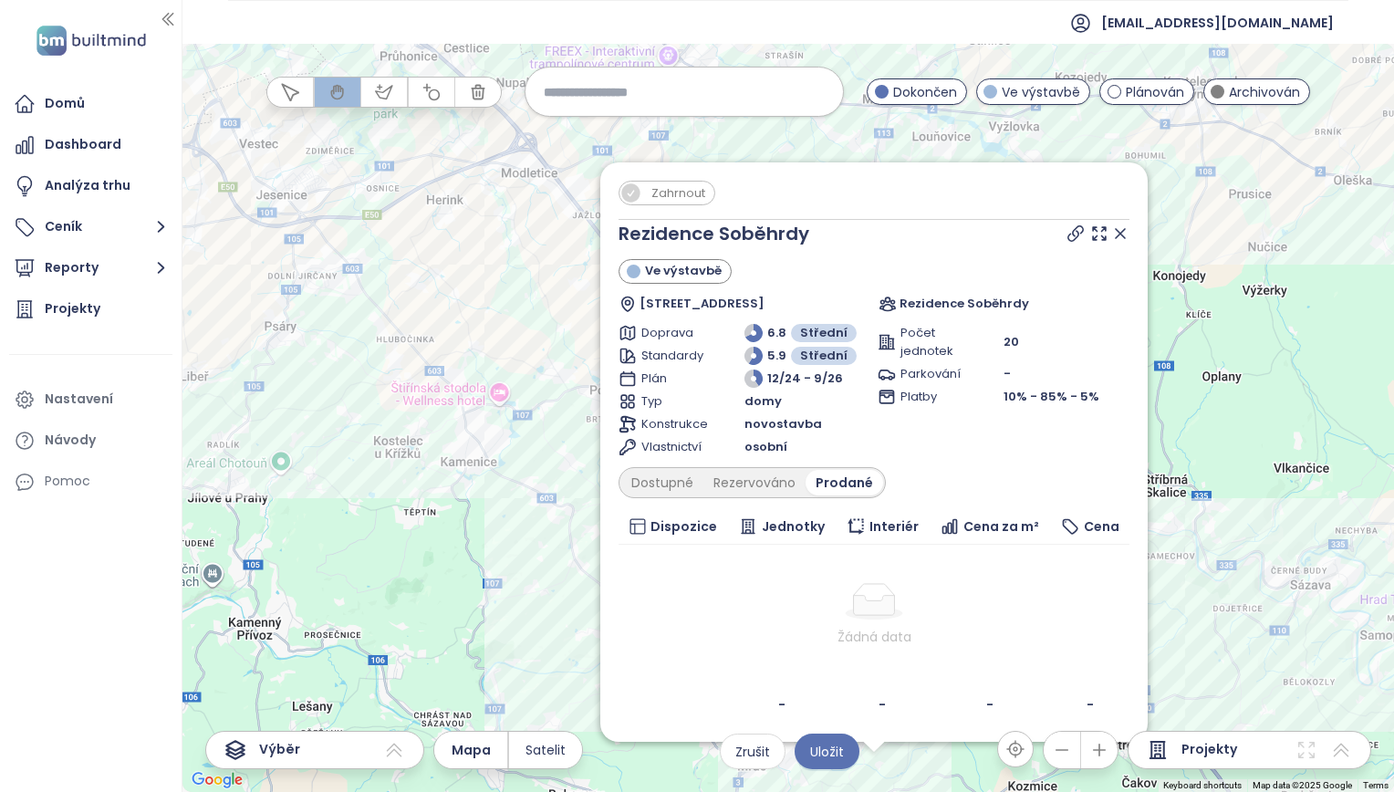
drag, startPoint x: 580, startPoint y: 335, endPoint x: 535, endPoint y: 431, distance: 106.1
click at [535, 431] on div "Zahrnout Rezidence Soběhrdy Ve výstavbě Soběhrdy 108, 256 01 Soběhrdy, Czechia …" at bounding box center [789, 418] width 1212 height 748
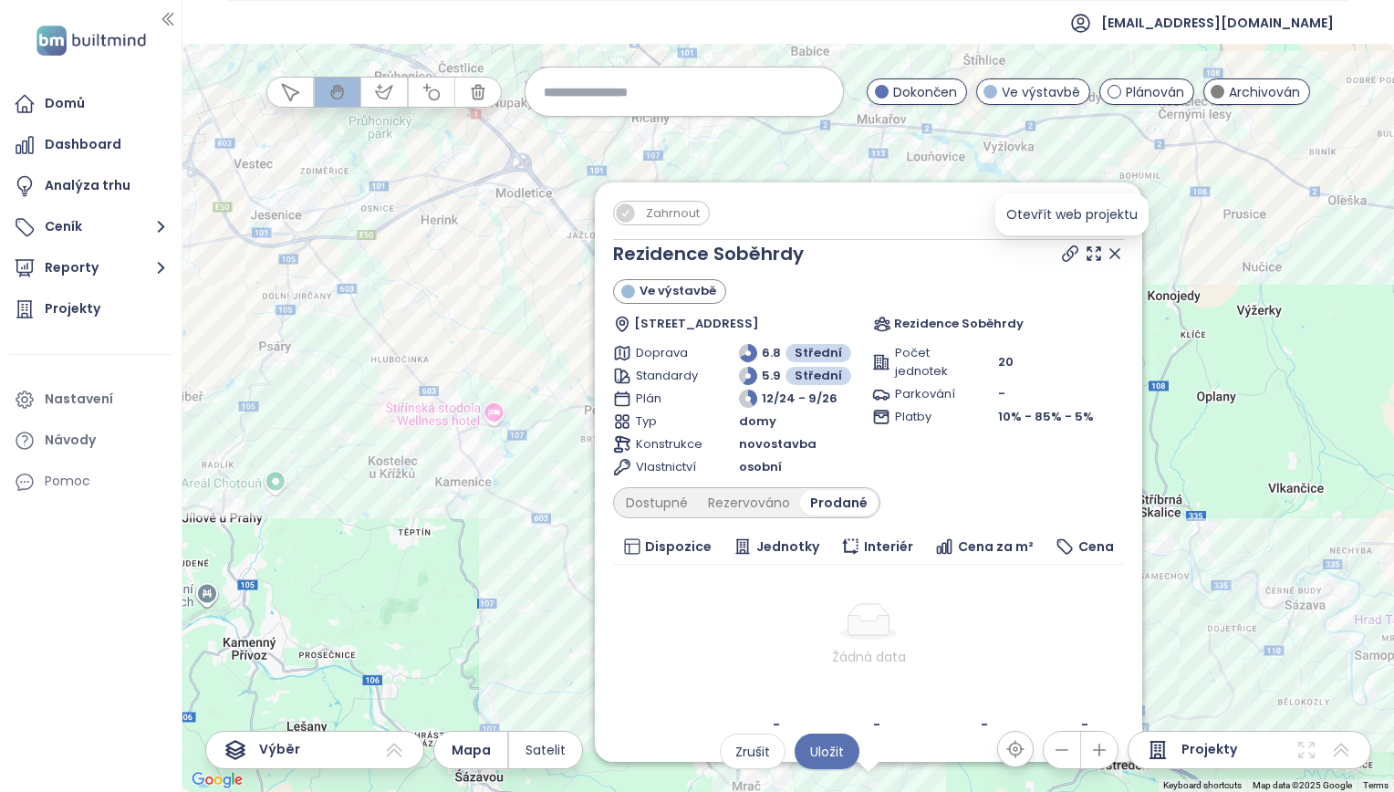
click at [1067, 254] on icon at bounding box center [1070, 253] width 15 height 15
click at [106, 272] on button "Reporty" at bounding box center [90, 268] width 163 height 37
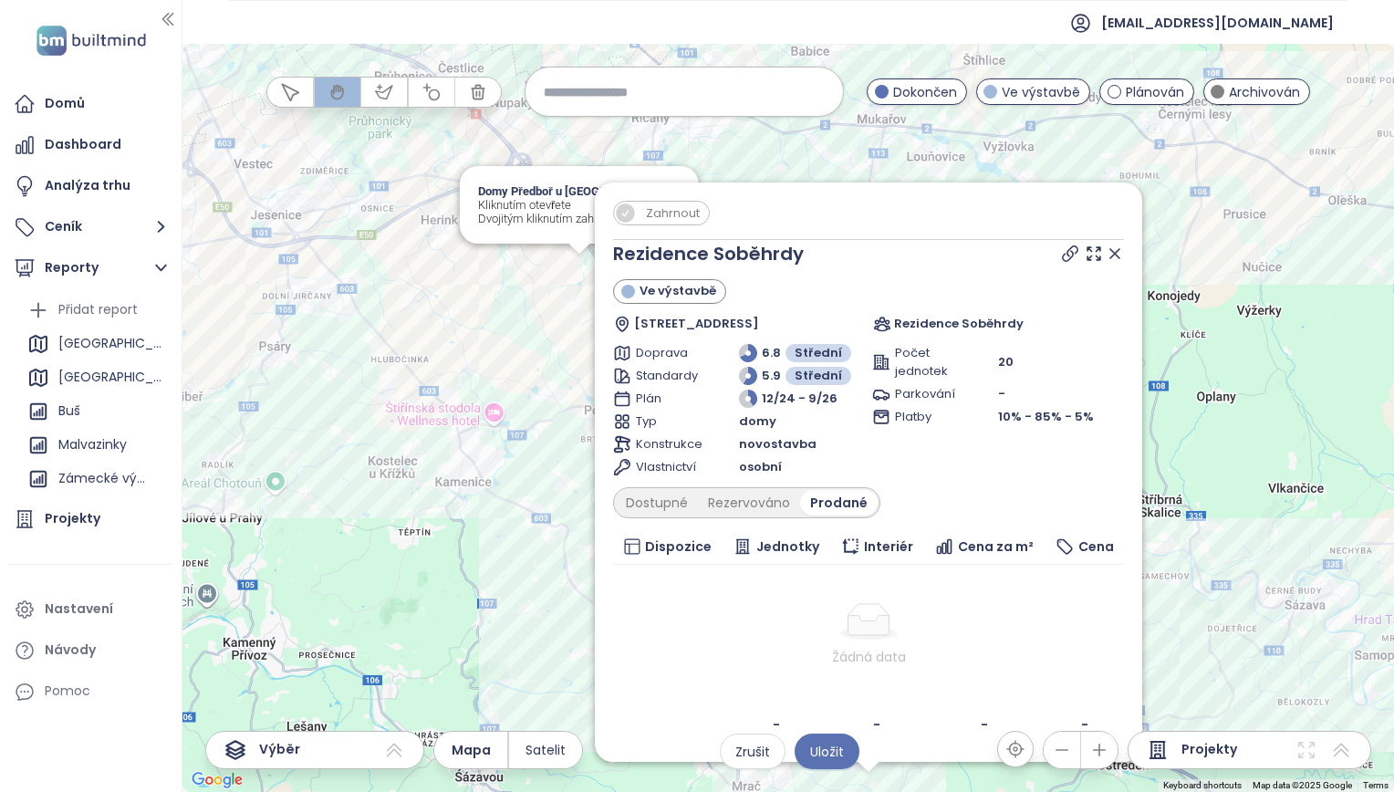
click at [1121, 256] on icon at bounding box center [1115, 254] width 18 height 18
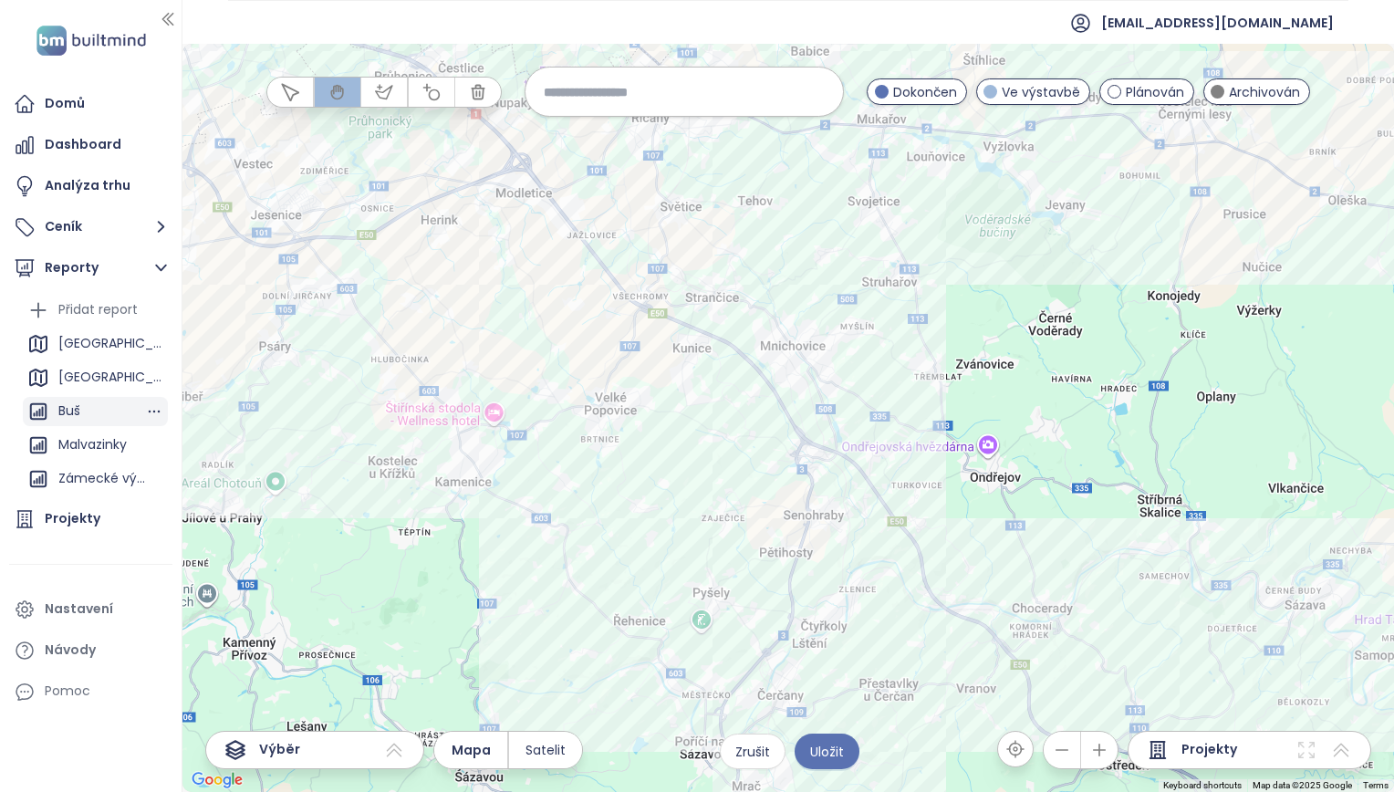
click at [82, 420] on div "Buš" at bounding box center [95, 411] width 145 height 29
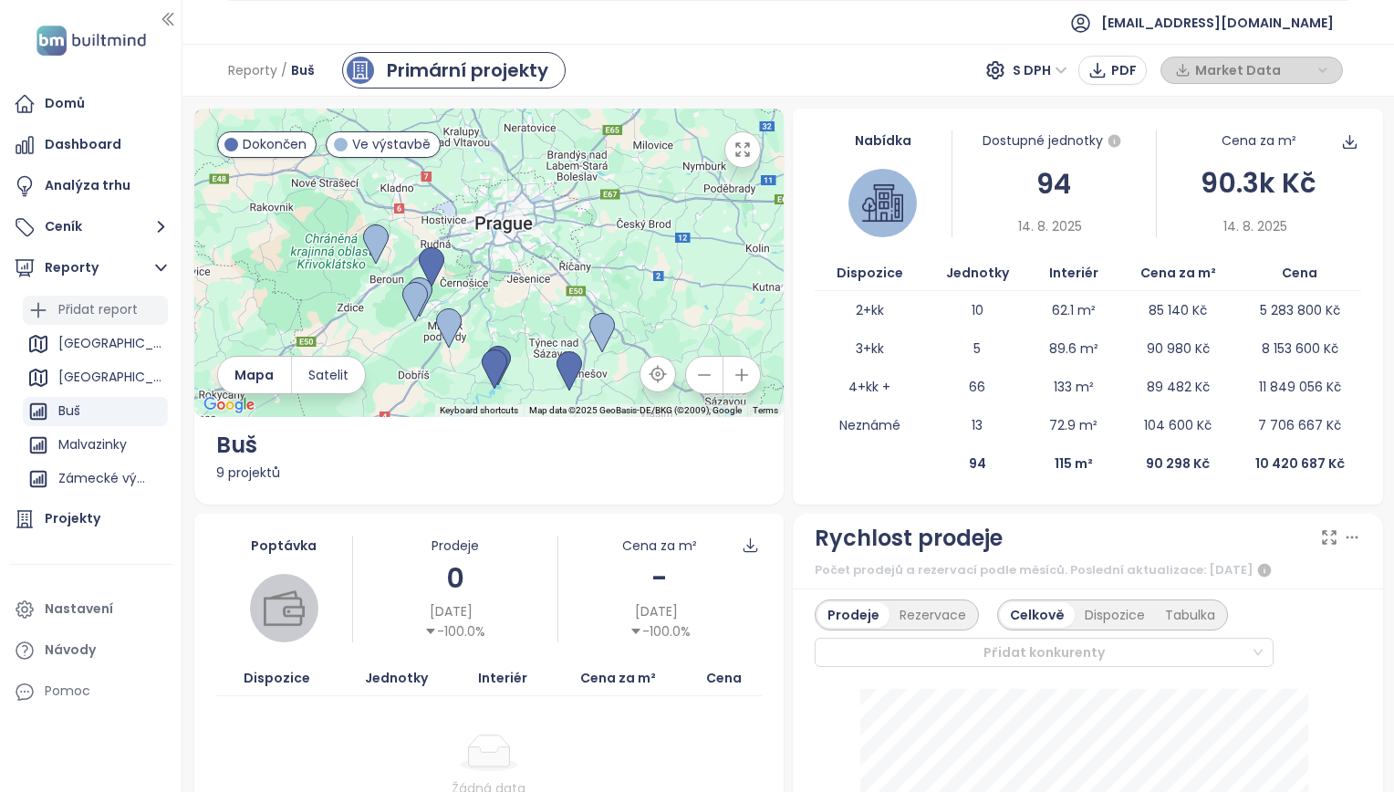
click at [88, 306] on div "Přidat report" at bounding box center [97, 309] width 79 height 23
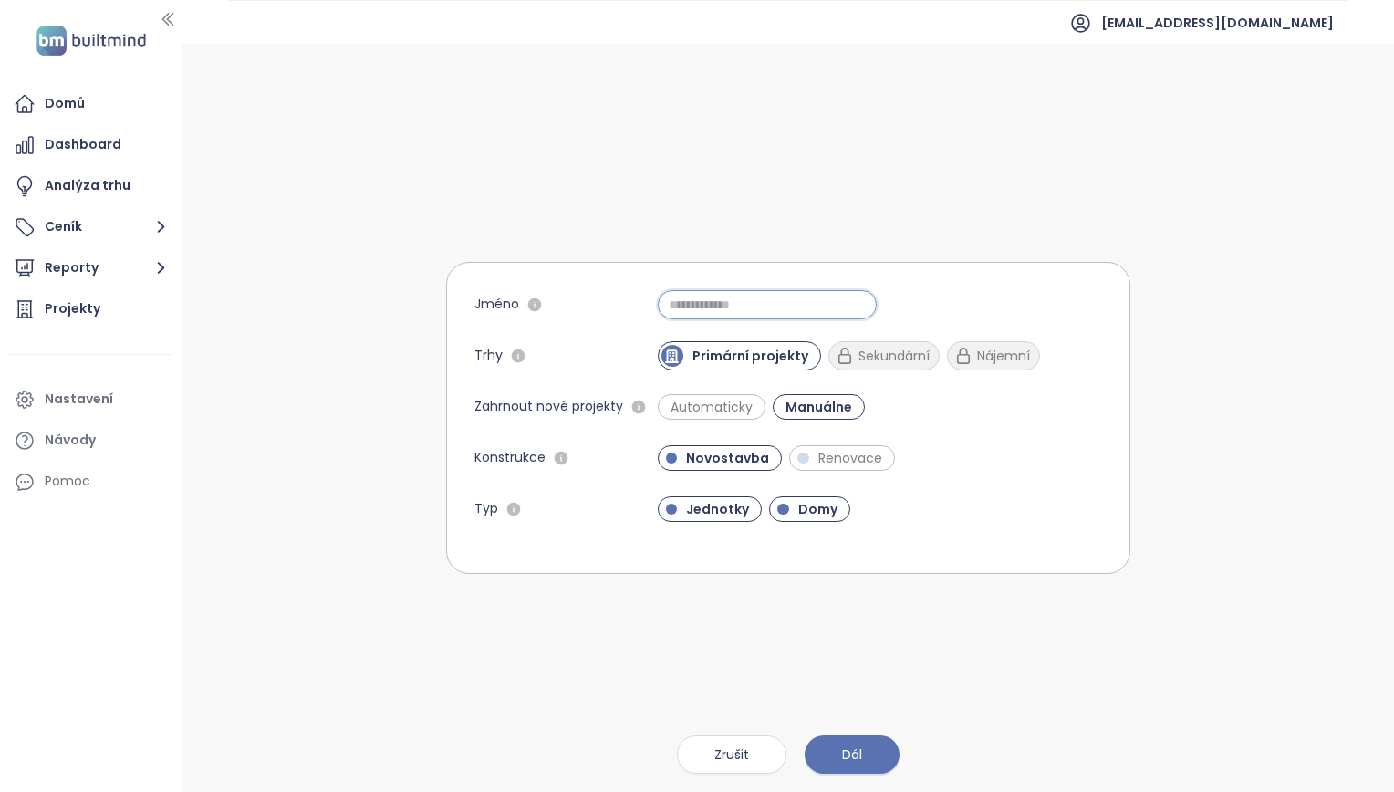
click at [735, 306] on input "Jméno" at bounding box center [767, 304] width 219 height 29
type input "***"
click at [845, 746] on span "Dál" at bounding box center [852, 755] width 20 height 20
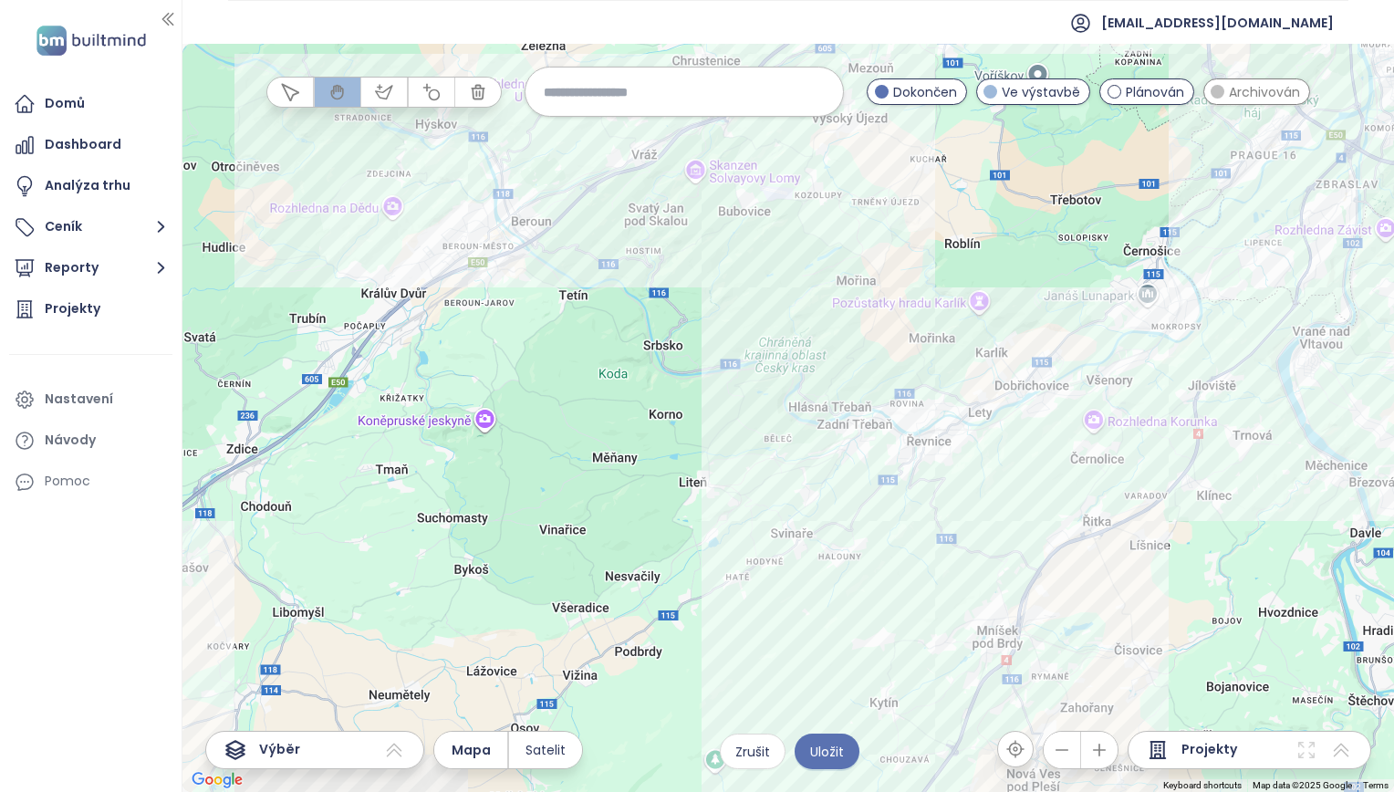
drag, startPoint x: 892, startPoint y: 578, endPoint x: 655, endPoint y: 394, distance: 299.2
click at [655, 394] on div at bounding box center [789, 418] width 1212 height 748
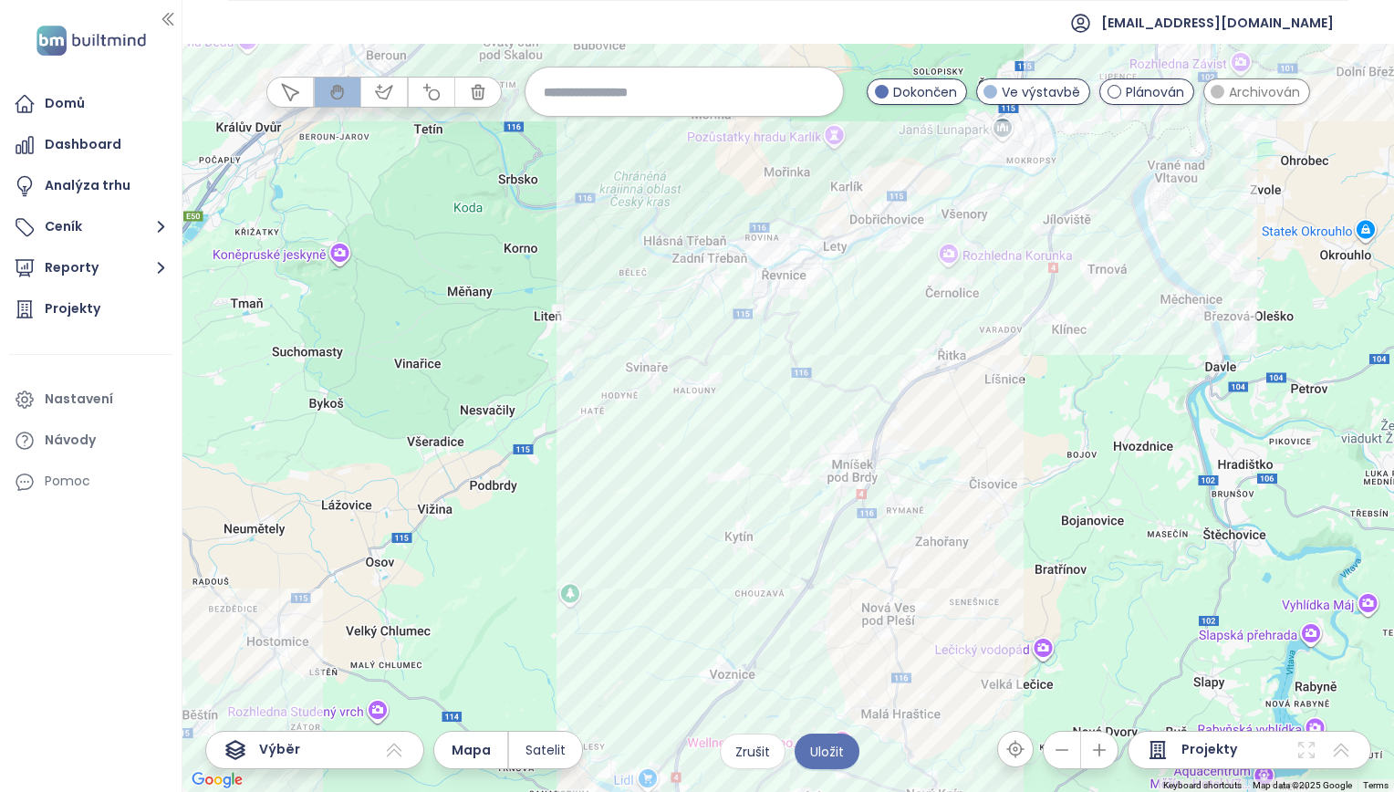
drag, startPoint x: 935, startPoint y: 548, endPoint x: 765, endPoint y: 400, distance: 225.8
click at [769, 367] on div at bounding box center [789, 418] width 1212 height 748
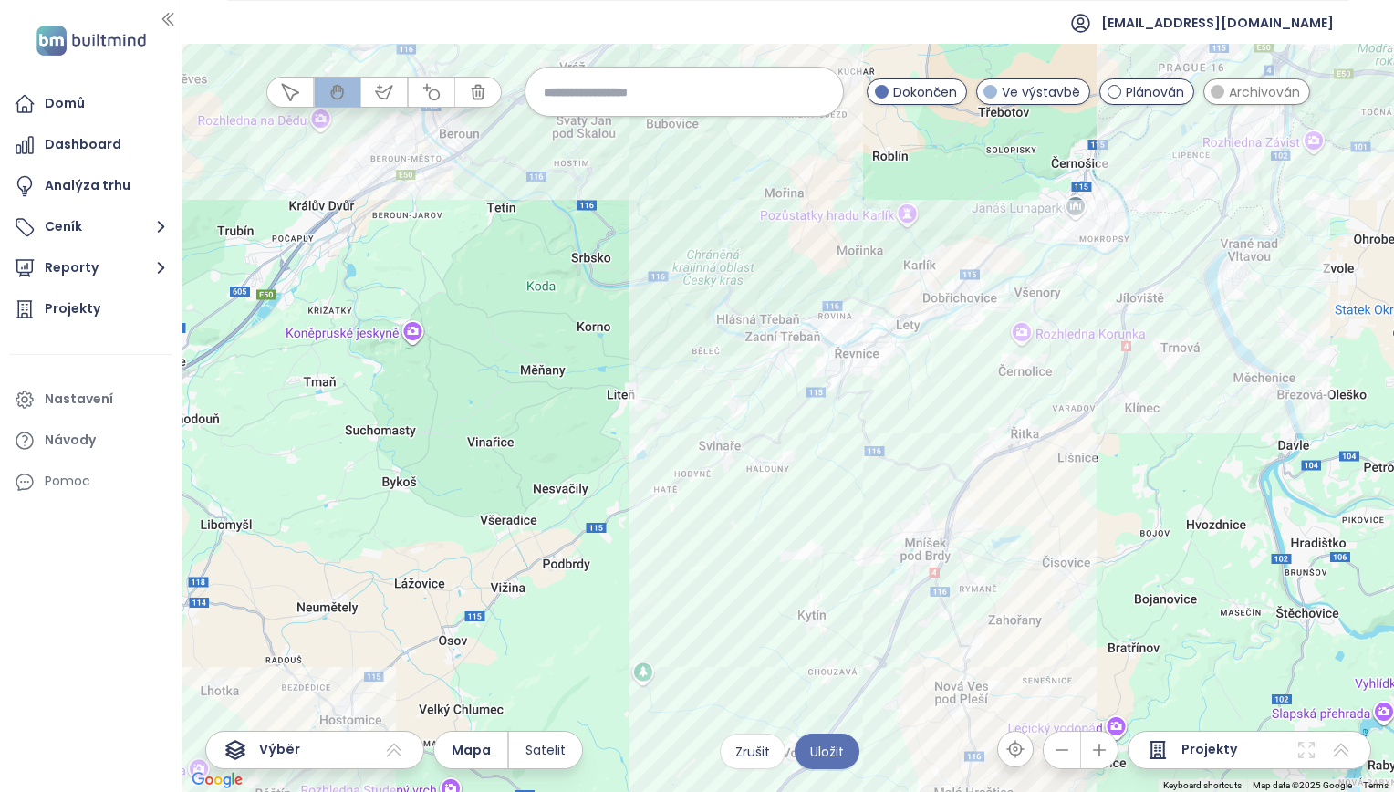
drag, startPoint x: 729, startPoint y: 438, endPoint x: 794, endPoint y: 517, distance: 102.5
click at [794, 517] on div at bounding box center [789, 418] width 1212 height 748
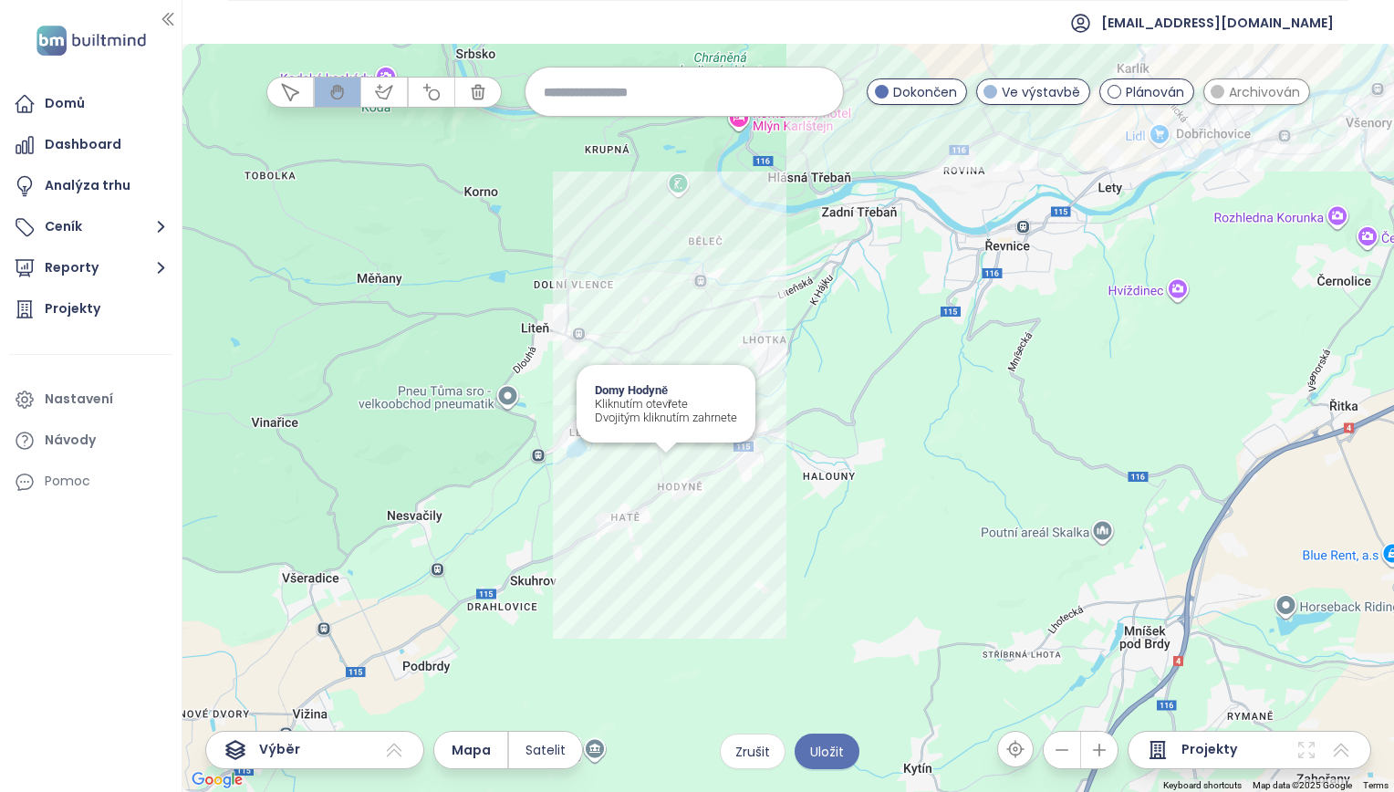
click at [663, 462] on div "Domy Hodyně Kliknutím otevřete Dvojitým kliknutím zahrnete" at bounding box center [789, 418] width 1212 height 748
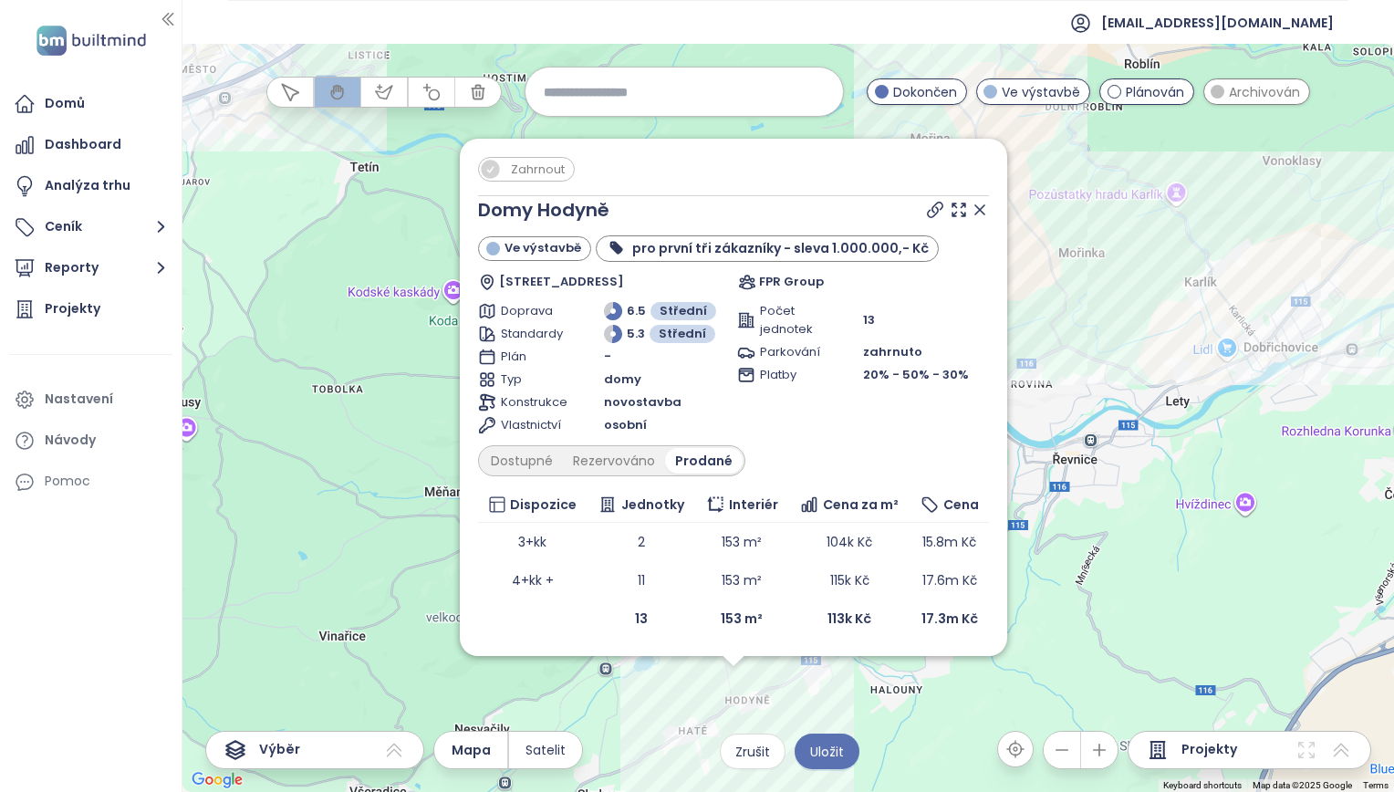
drag, startPoint x: 656, startPoint y: 443, endPoint x: 598, endPoint y: 750, distance: 313.0
click at [598, 750] on div "Zahrnout Domy Hodyně Ve výstavbě pro první tři zákazníky - sleva 1.000.000,- [G…" at bounding box center [789, 418] width 1212 height 748
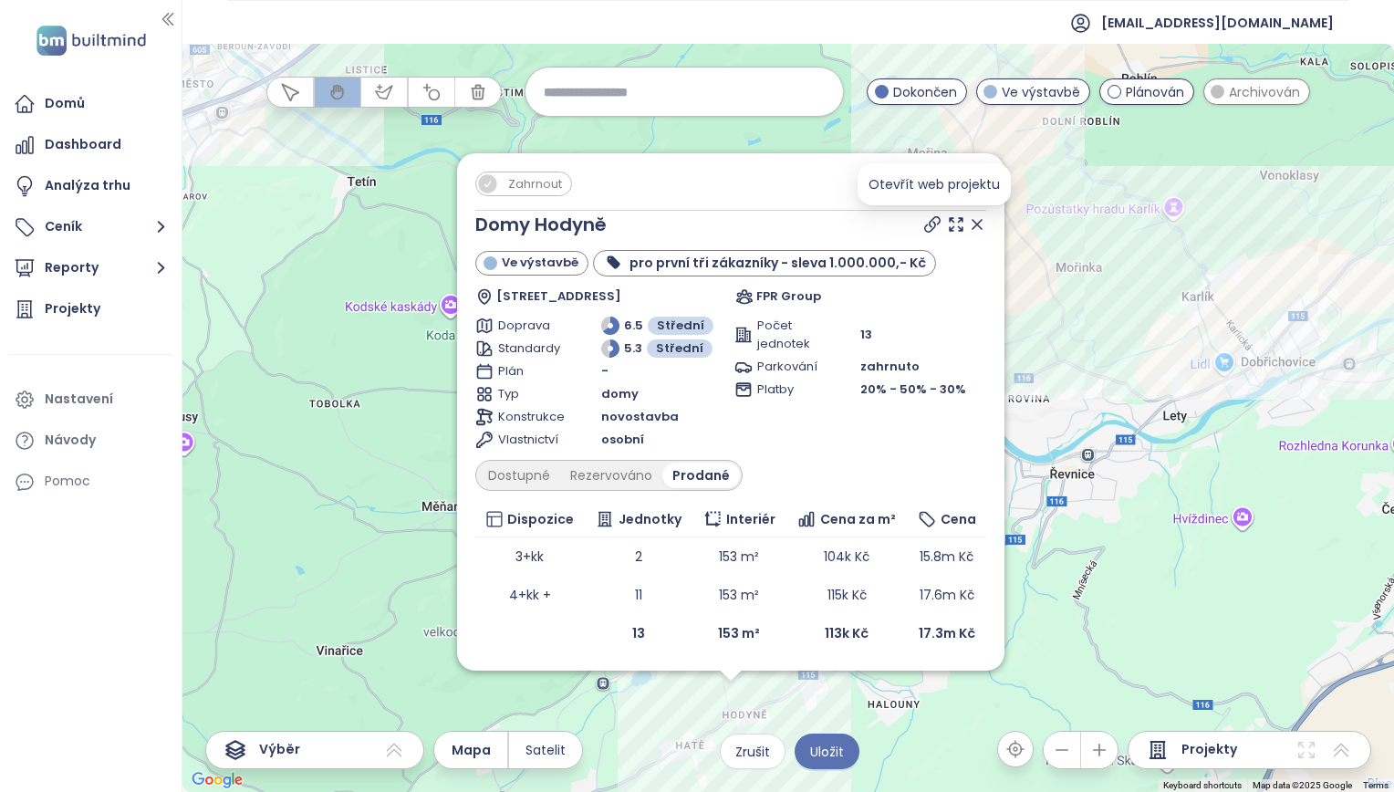
click at [930, 222] on icon at bounding box center [932, 224] width 15 height 15
click at [980, 228] on icon at bounding box center [977, 224] width 9 height 9
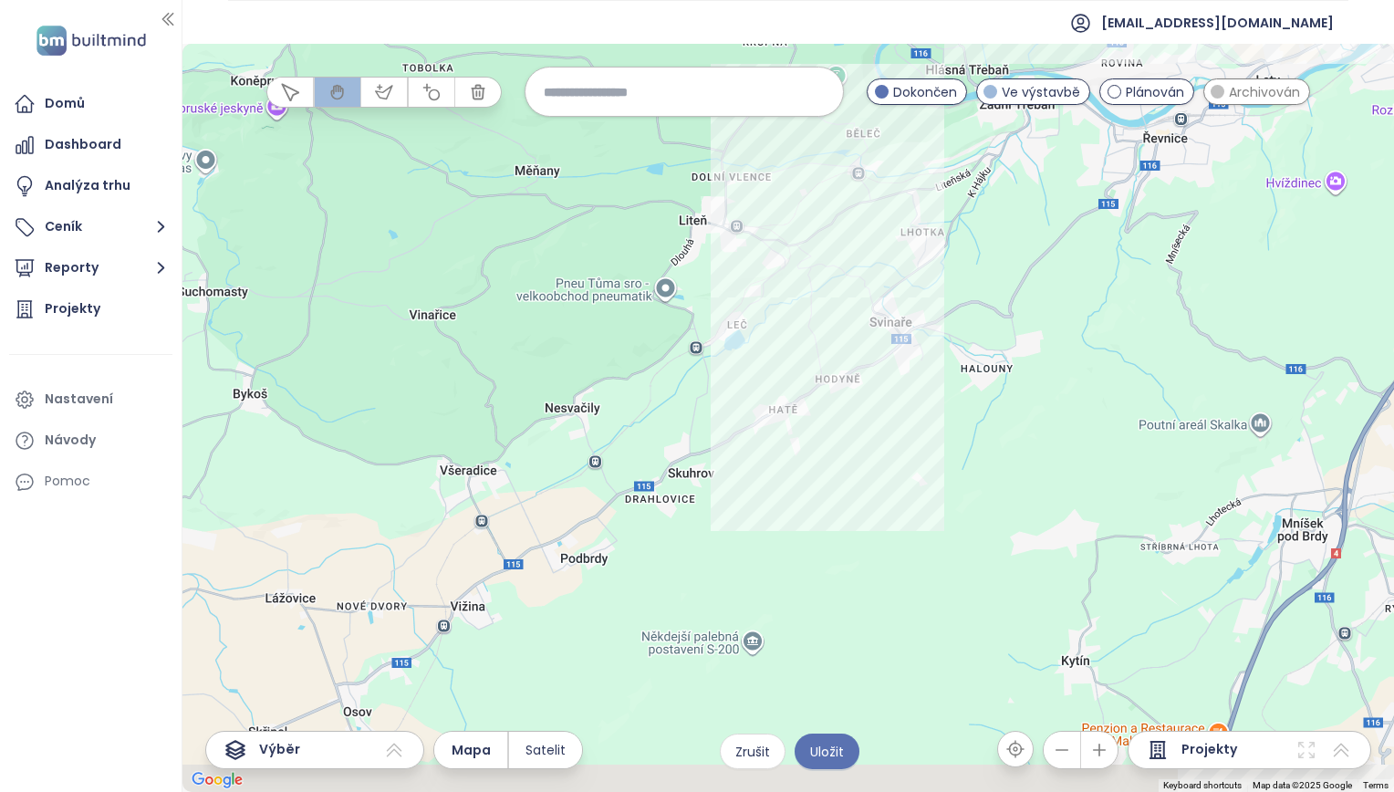
drag, startPoint x: 633, startPoint y: 763, endPoint x: 731, endPoint y: 417, distance: 359.4
click at [731, 417] on div at bounding box center [789, 418] width 1212 height 748
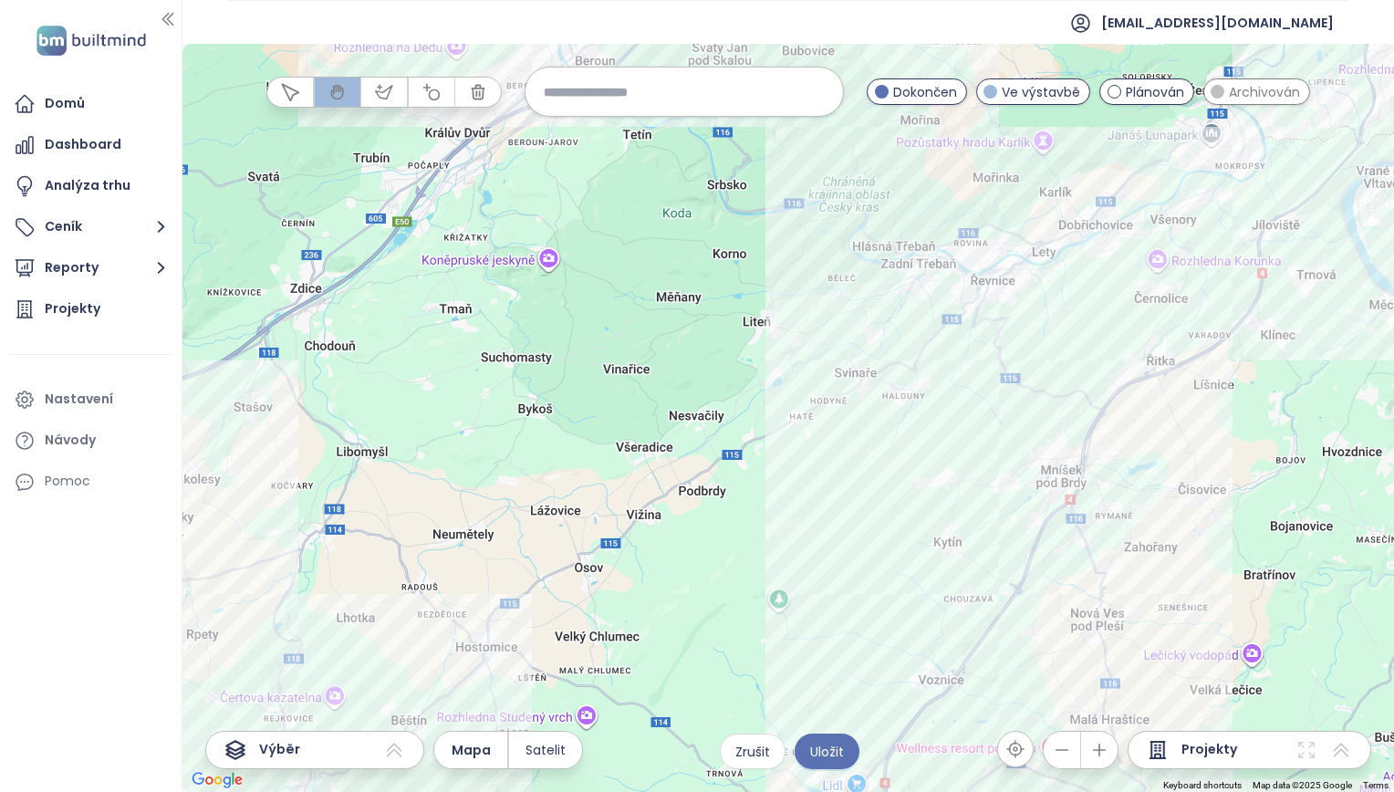
click at [1247, 86] on span "Archivován" at bounding box center [1264, 92] width 71 height 20
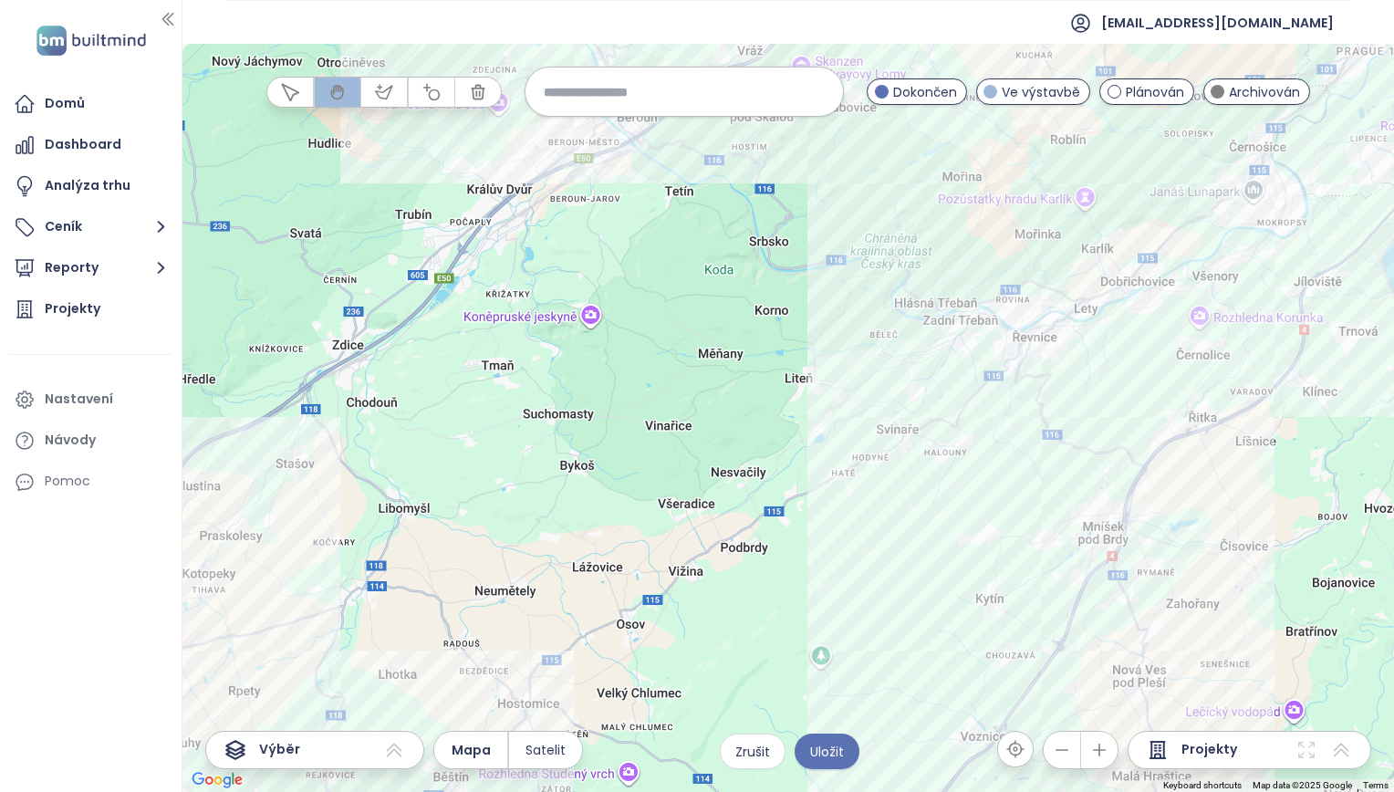
drag, startPoint x: 708, startPoint y: 471, endPoint x: 736, endPoint y: 569, distance: 102.5
click at [736, 569] on div at bounding box center [789, 418] width 1212 height 748
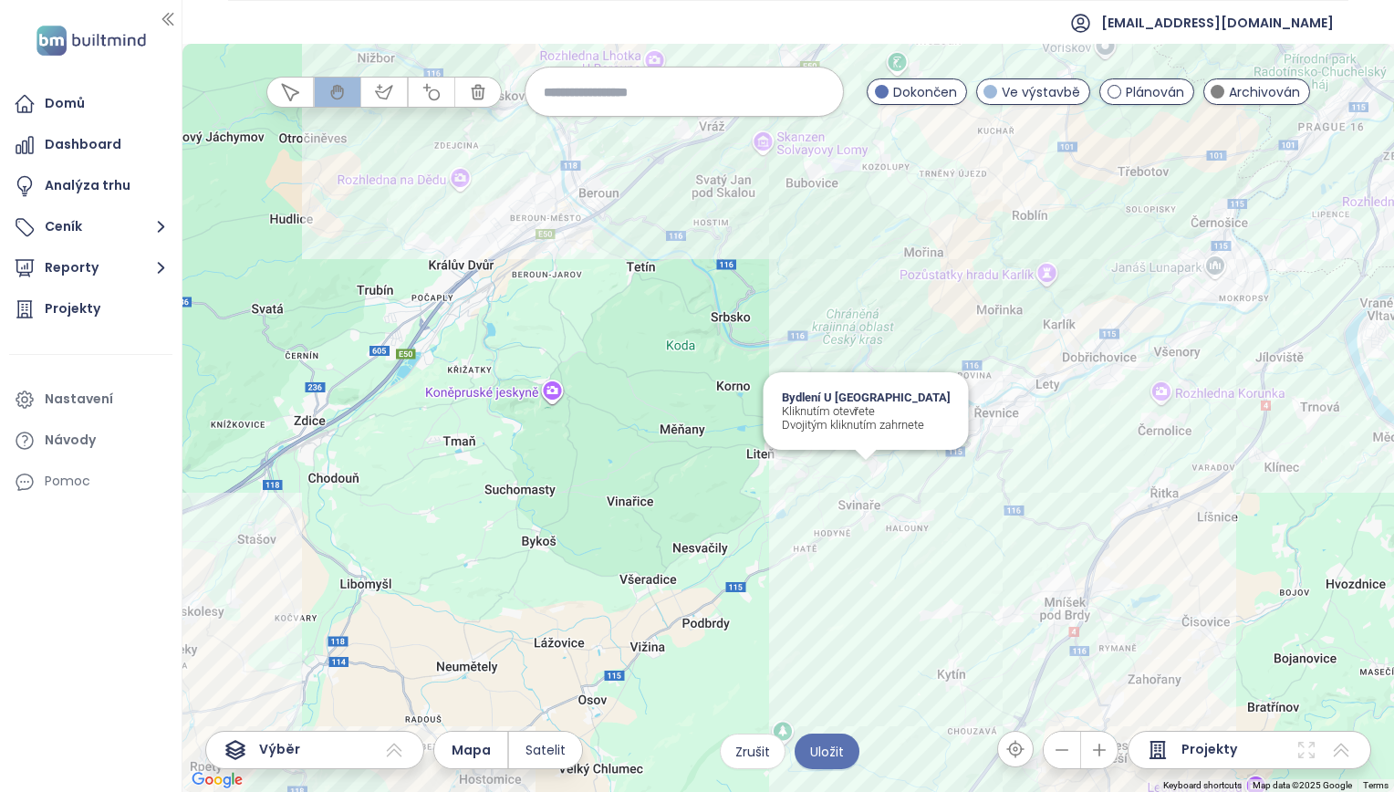
click at [871, 469] on div "Bydlení U Svinařského zámku Kliknutím otevřete Dvojitým kliknutím zahrnete" at bounding box center [789, 418] width 1212 height 748
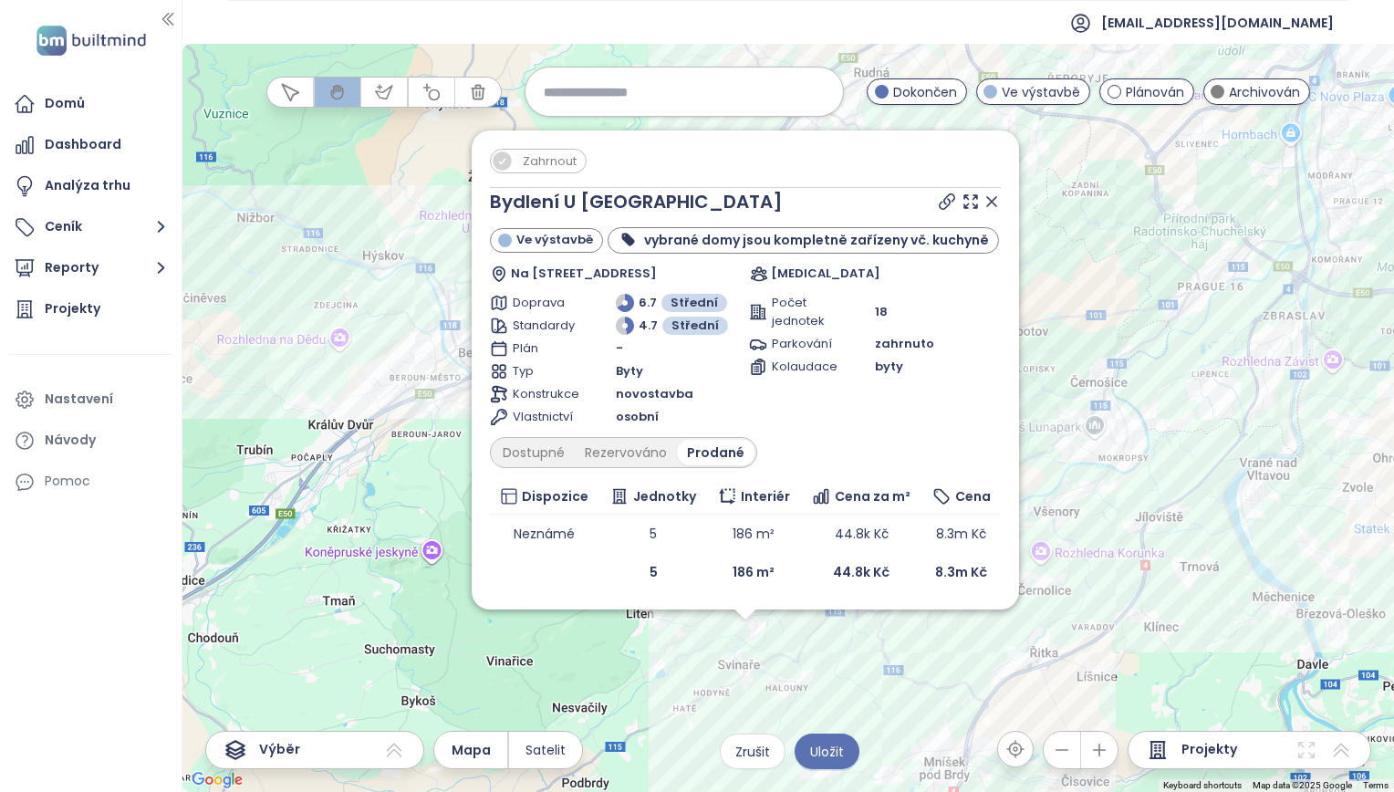
drag, startPoint x: 499, startPoint y: 260, endPoint x: 452, endPoint y: 524, distance: 268.0
click at [452, 524] on div "Zahrnout Bydlení U Svinařského zámku Ve výstavbě vybrané domy jsou kompletně za…" at bounding box center [789, 418] width 1212 height 748
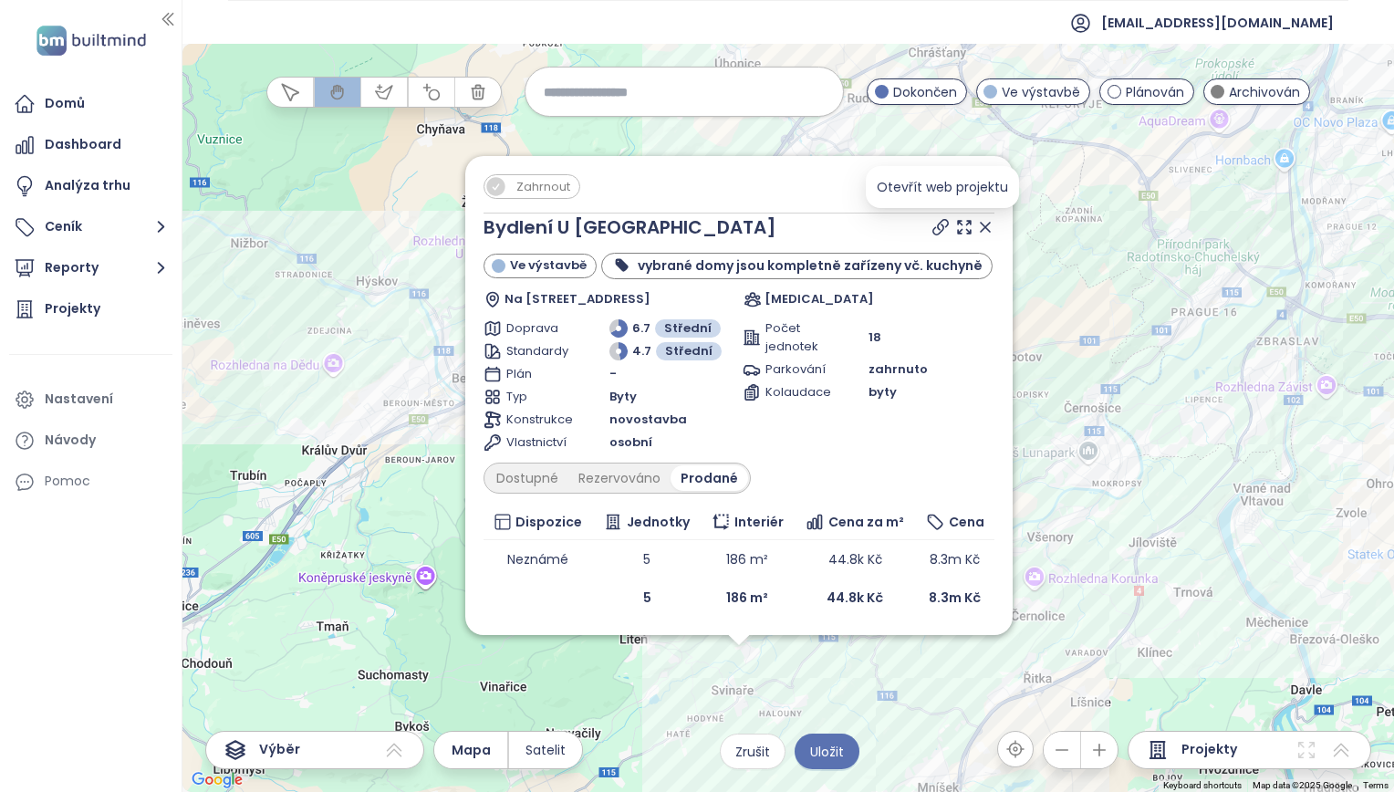
click at [944, 232] on icon at bounding box center [941, 227] width 18 height 18
click at [545, 491] on div "Dostupné" at bounding box center [527, 478] width 82 height 26
click at [984, 224] on icon at bounding box center [985, 227] width 18 height 18
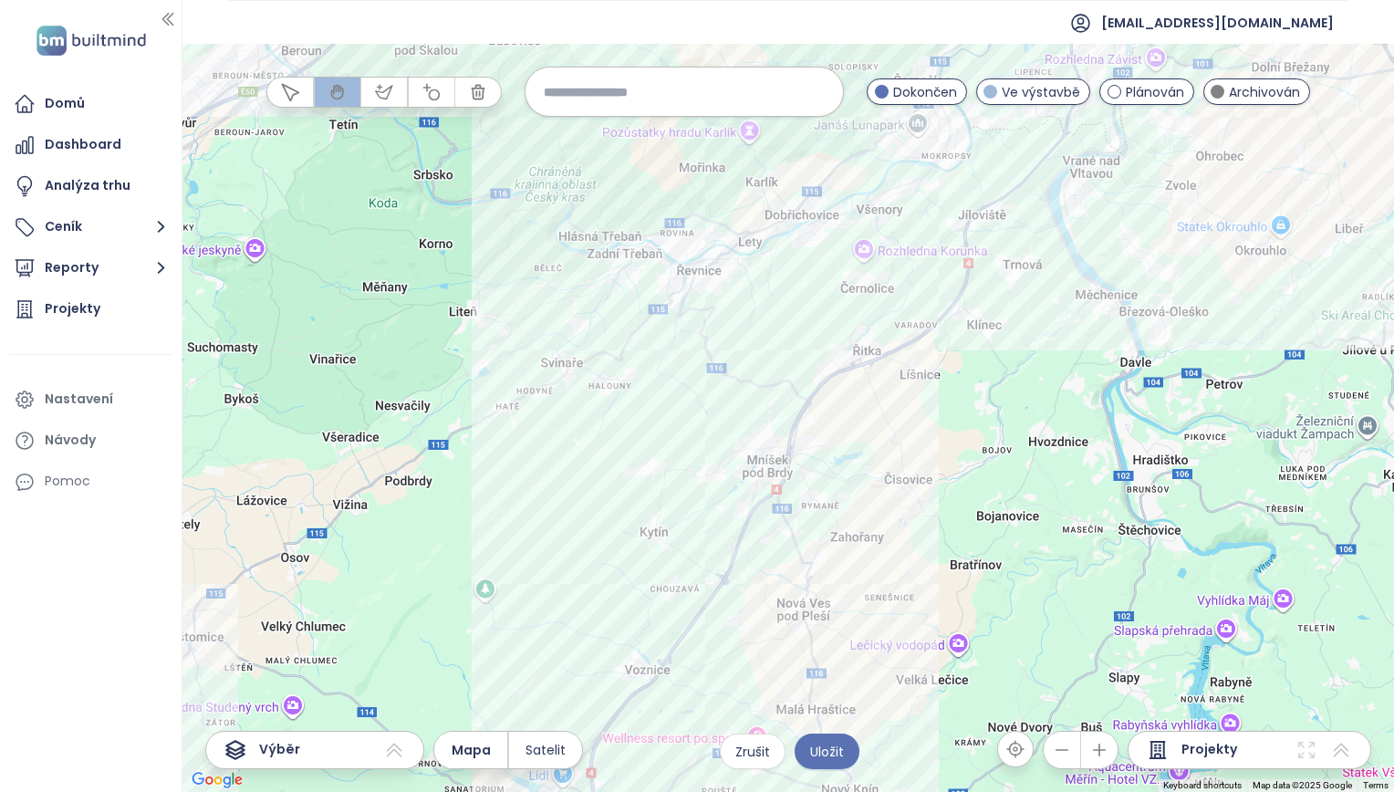
drag, startPoint x: 667, startPoint y: 642, endPoint x: 492, endPoint y: 311, distance: 373.9
click at [492, 311] on div at bounding box center [789, 418] width 1212 height 748
